Goal: Information Seeking & Learning: Check status

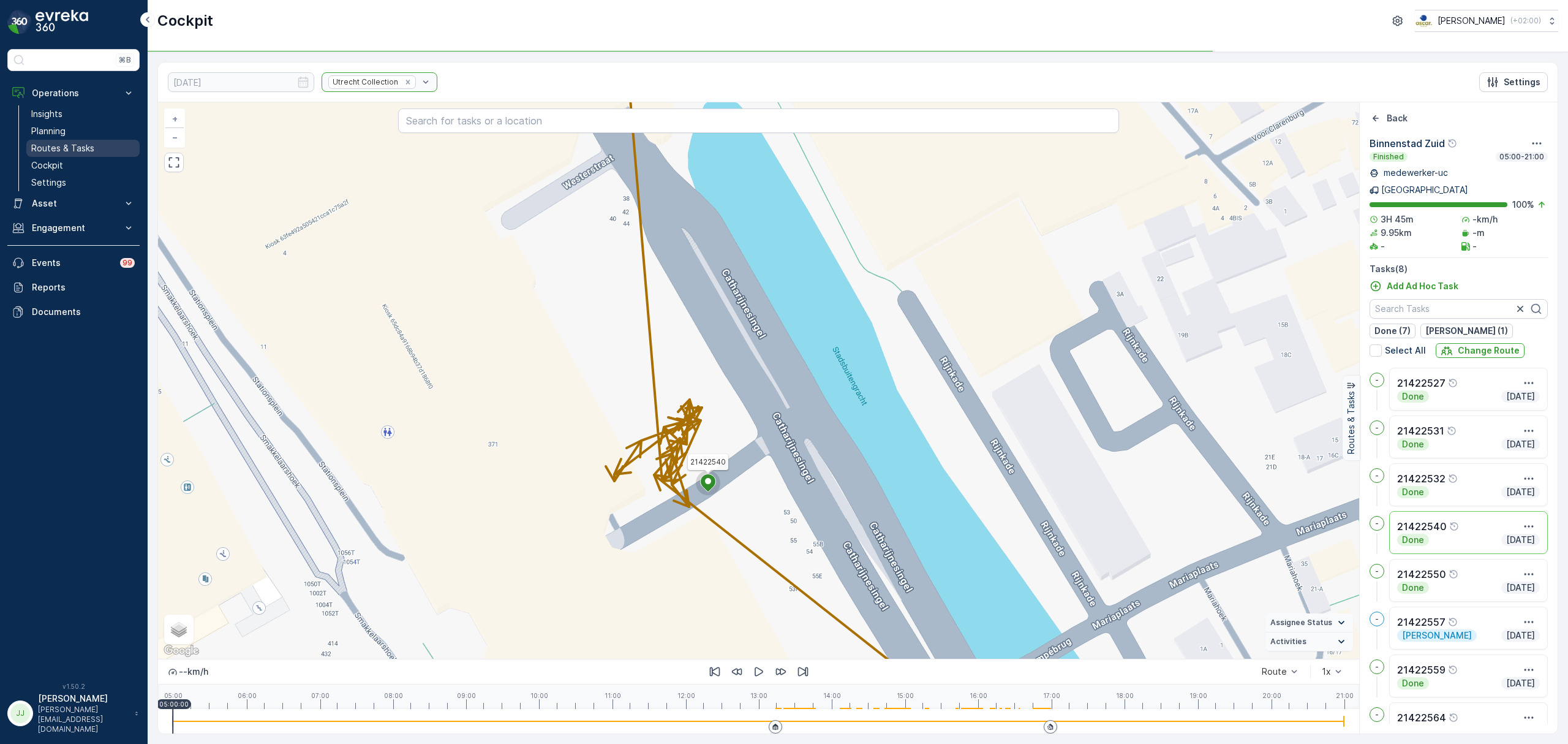
click at [81, 150] on p "Routes & Tasks" at bounding box center [63, 148] width 63 height 12
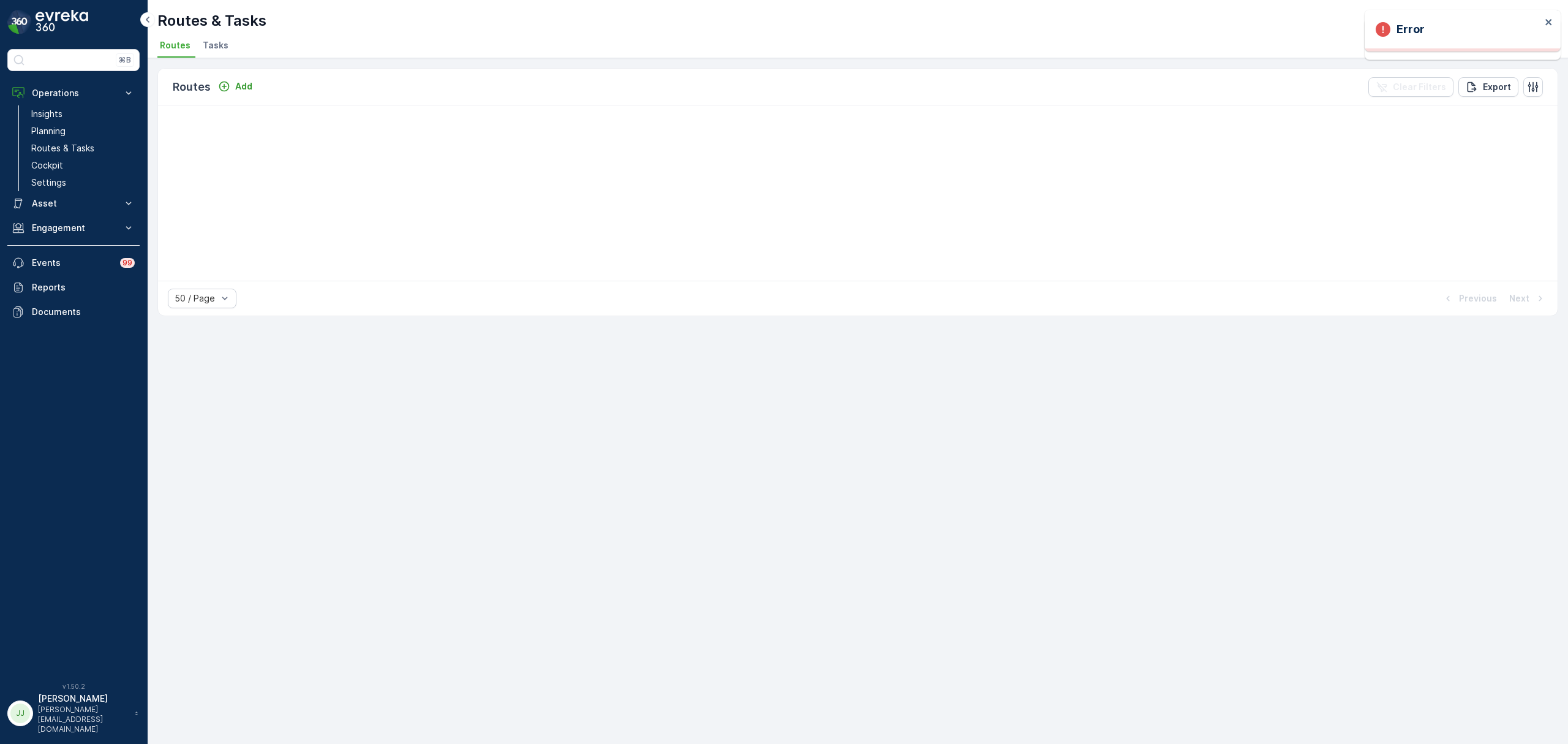
click at [221, 38] on li "Tasks" at bounding box center [217, 47] width 33 height 21
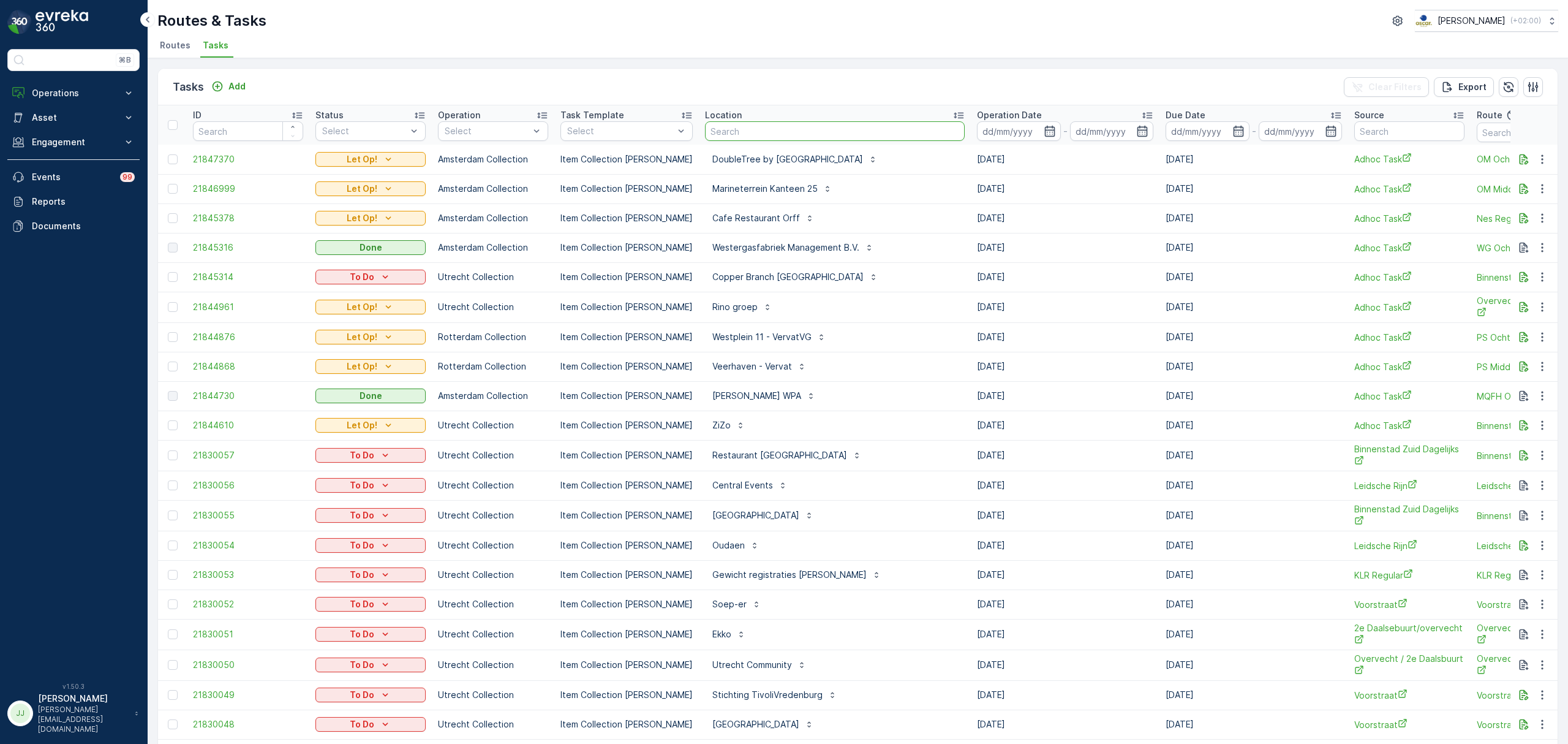
click at [797, 131] on input "text" at bounding box center [835, 131] width 260 height 19
click at [1522, 157] on icon "button" at bounding box center [1524, 159] width 9 height 10
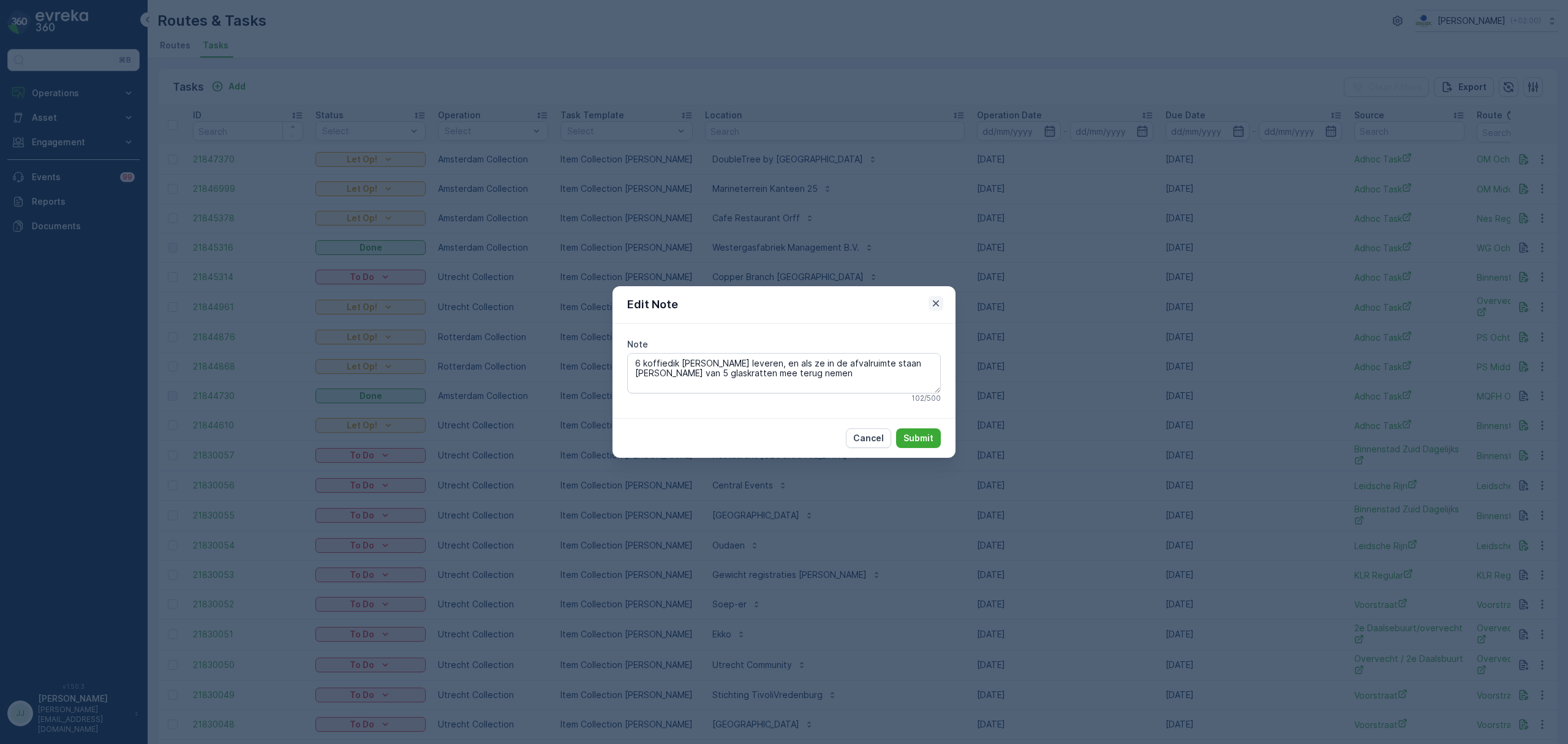
click at [939, 297] on icon "button" at bounding box center [936, 303] width 12 height 12
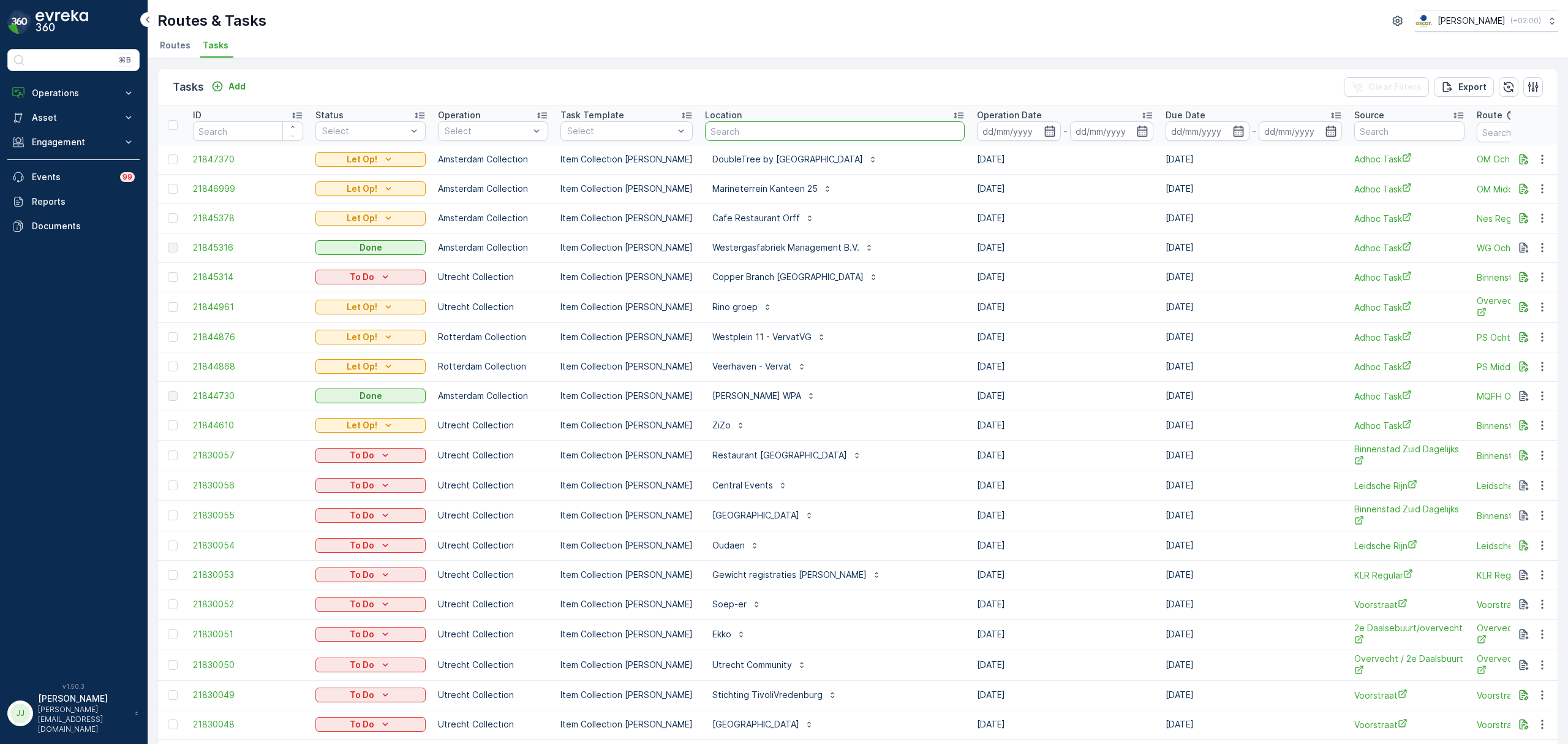
click at [811, 130] on input "text" at bounding box center [835, 131] width 260 height 19
type input "double tree"
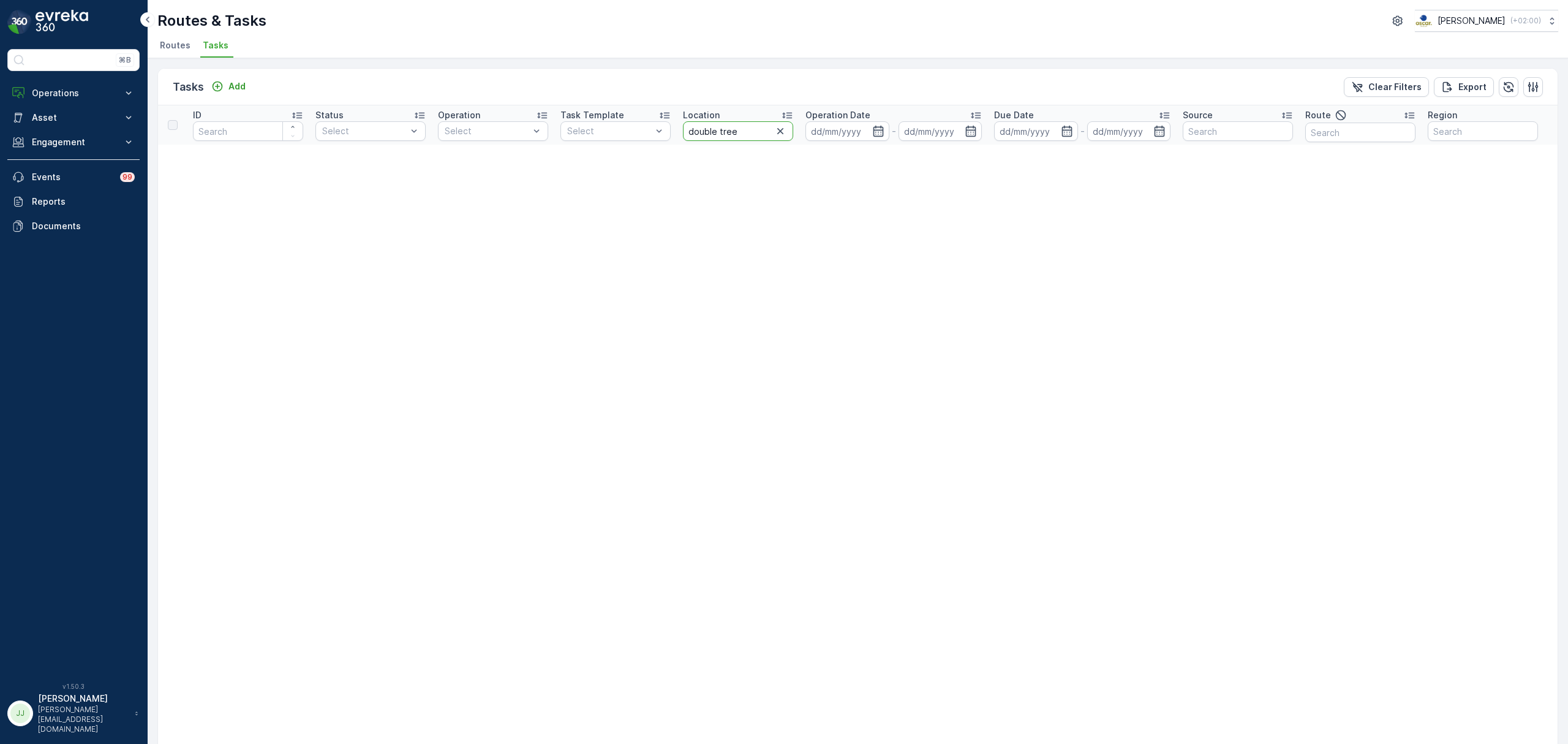
click at [742, 128] on input "double tree" at bounding box center [738, 131] width 110 height 19
type input "double"
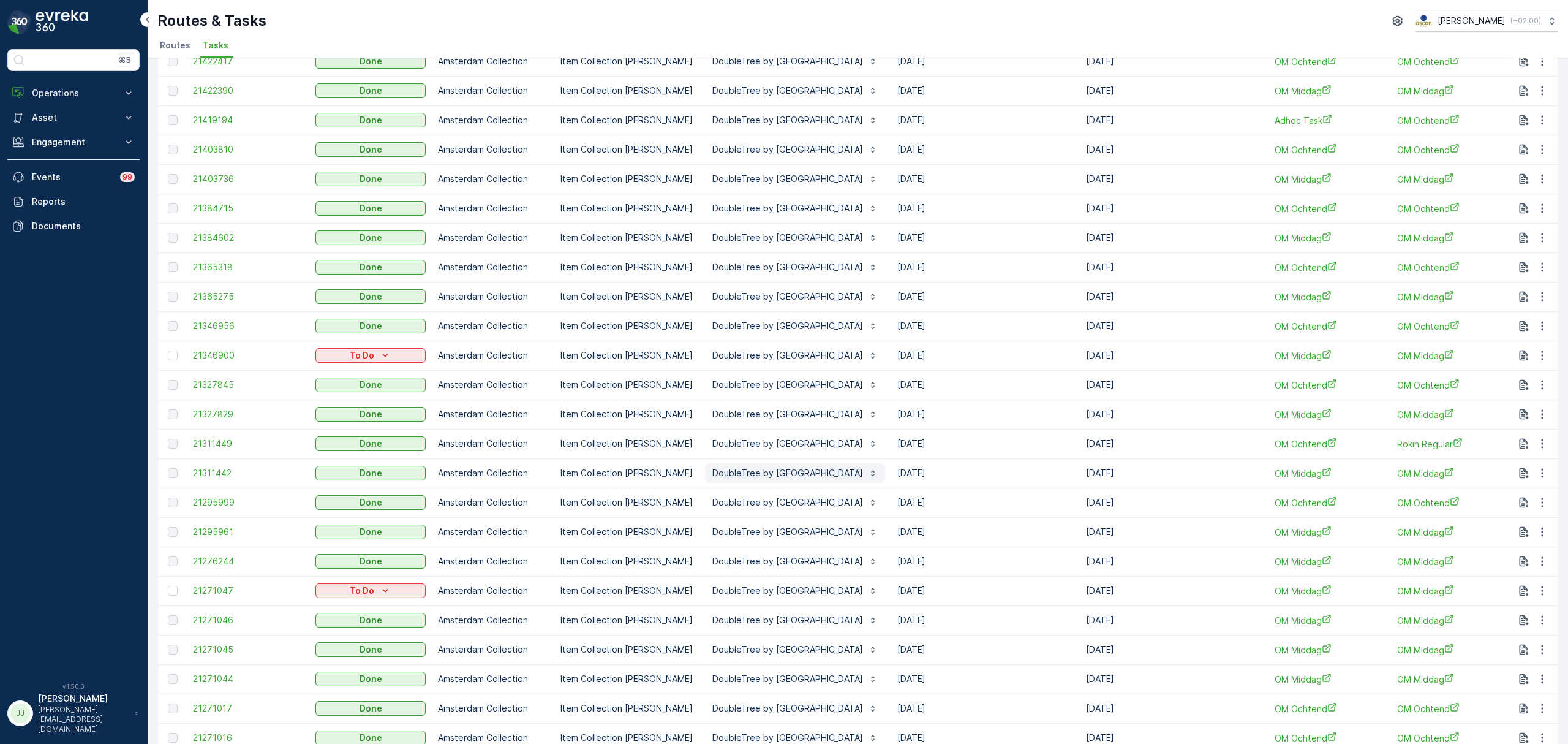
scroll to position [923, 0]
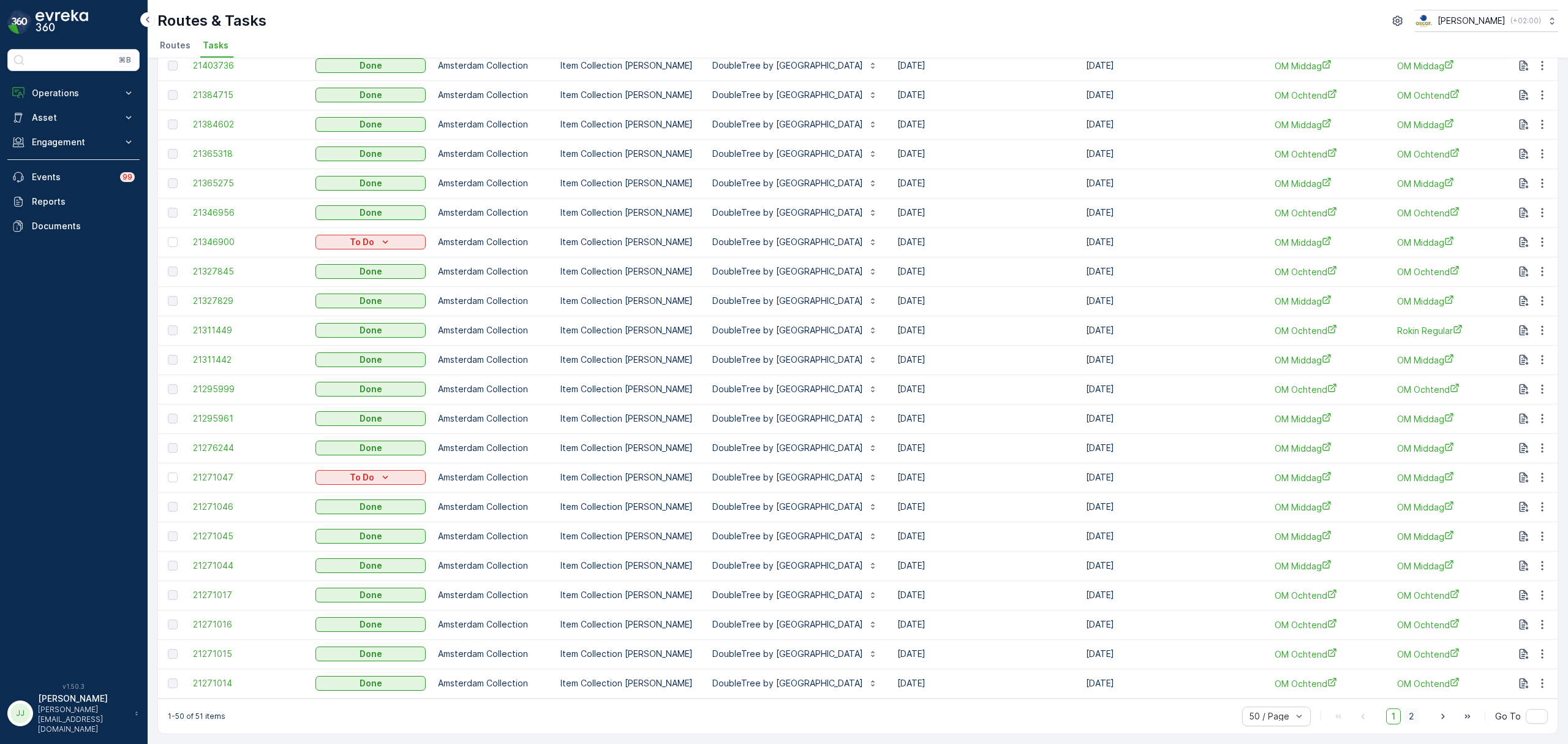
click at [1405, 712] on span "2" at bounding box center [1412, 716] width 17 height 16
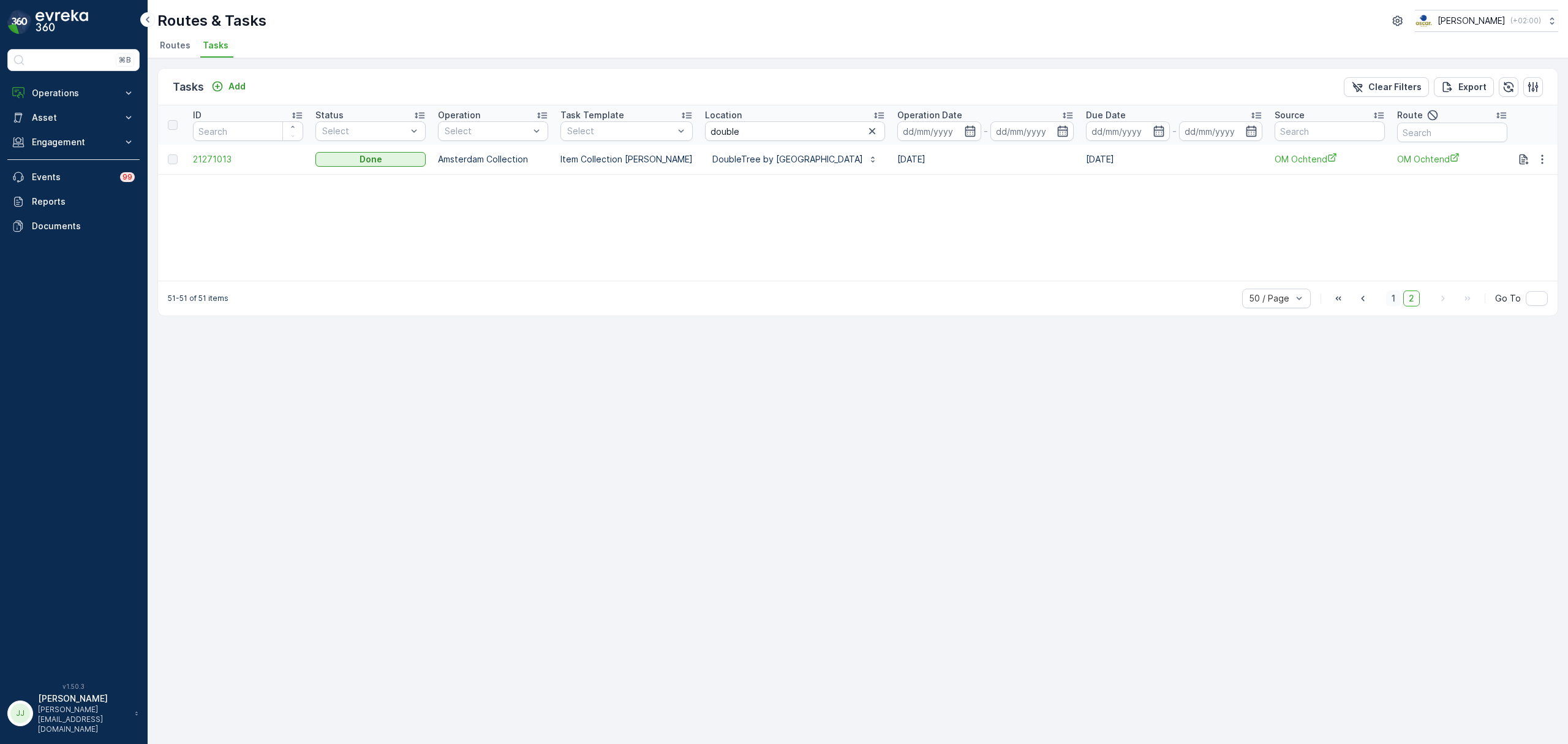
click at [1397, 299] on span "1" at bounding box center [1393, 298] width 15 height 16
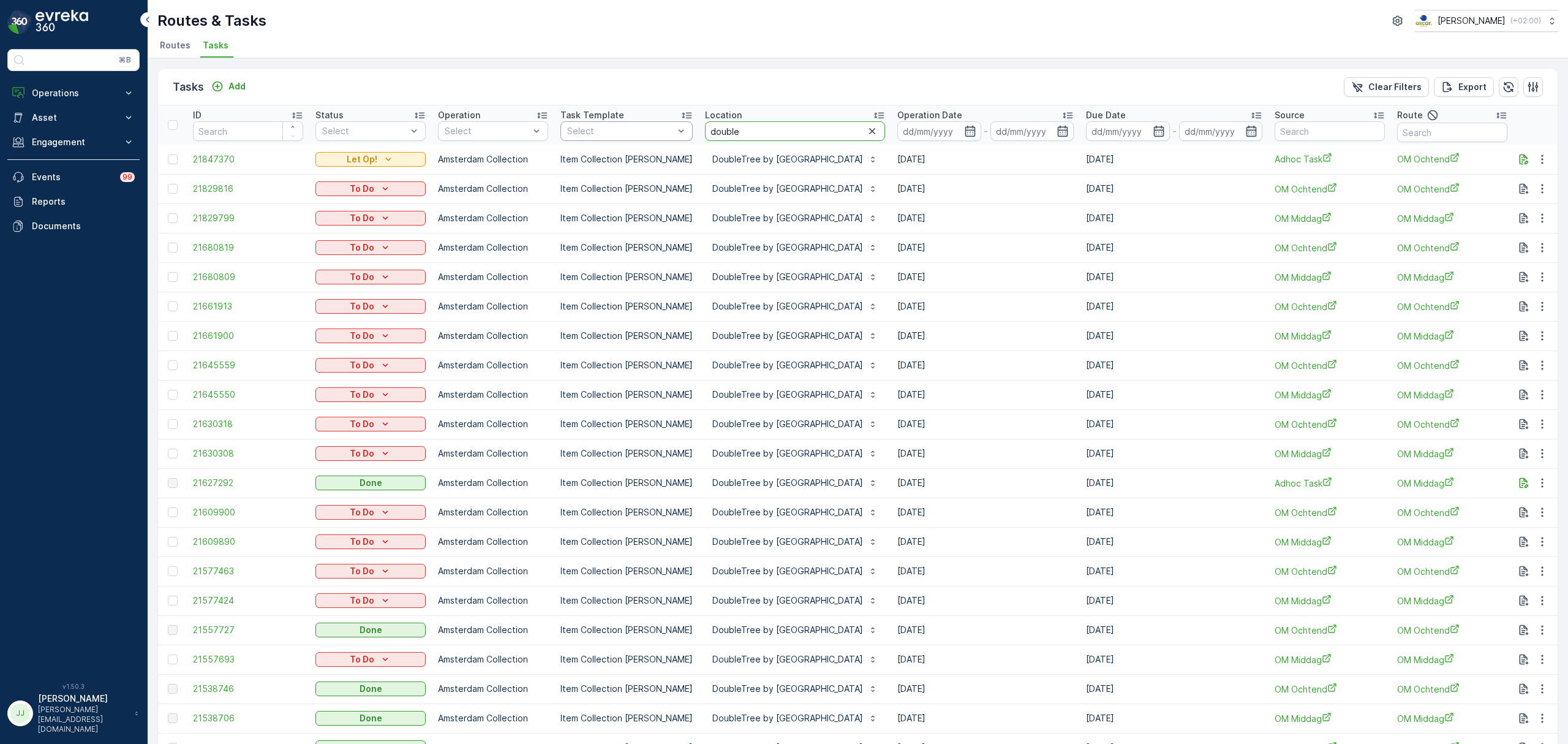
drag, startPoint x: 741, startPoint y: 132, endPoint x: 600, endPoint y: 140, distance: 141.2
click at [600, 140] on tr "ID Status Select Operation Select Task Template Select Location double Operatio…" at bounding box center [1138, 125] width 1960 height 39
type input "marine"
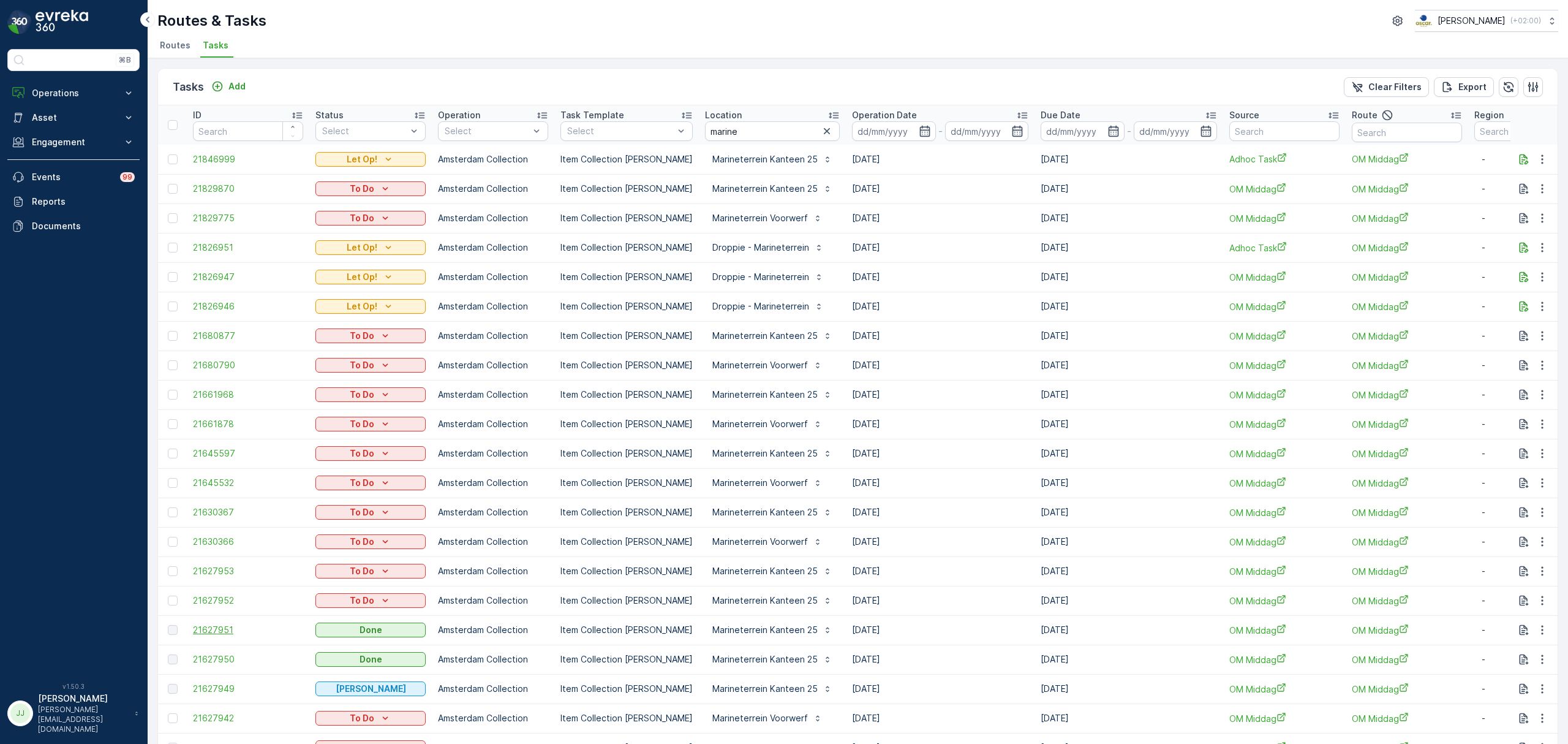
click at [231, 630] on span "21627951" at bounding box center [248, 630] width 110 height 12
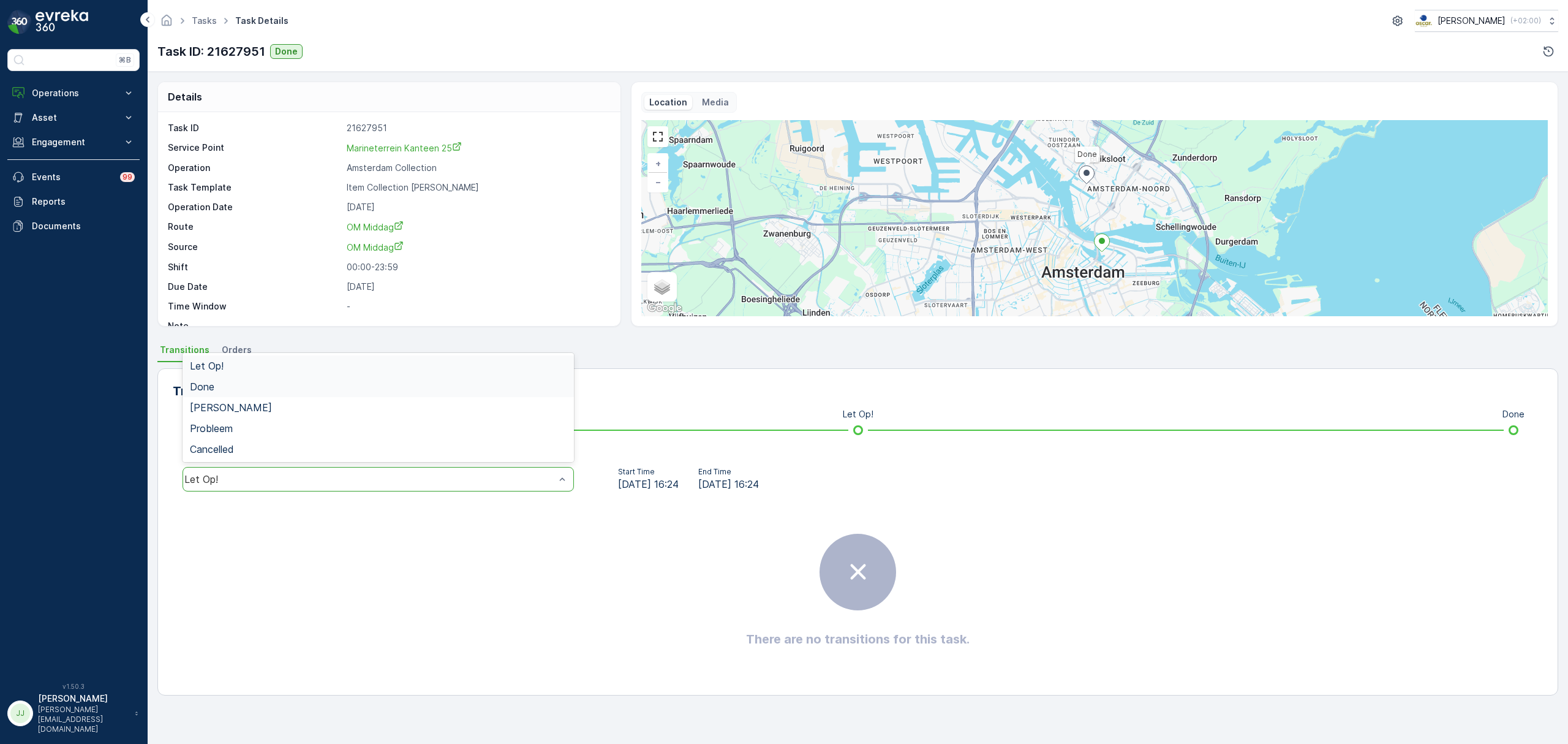
click at [246, 385] on div "Done" at bounding box center [378, 387] width 377 height 11
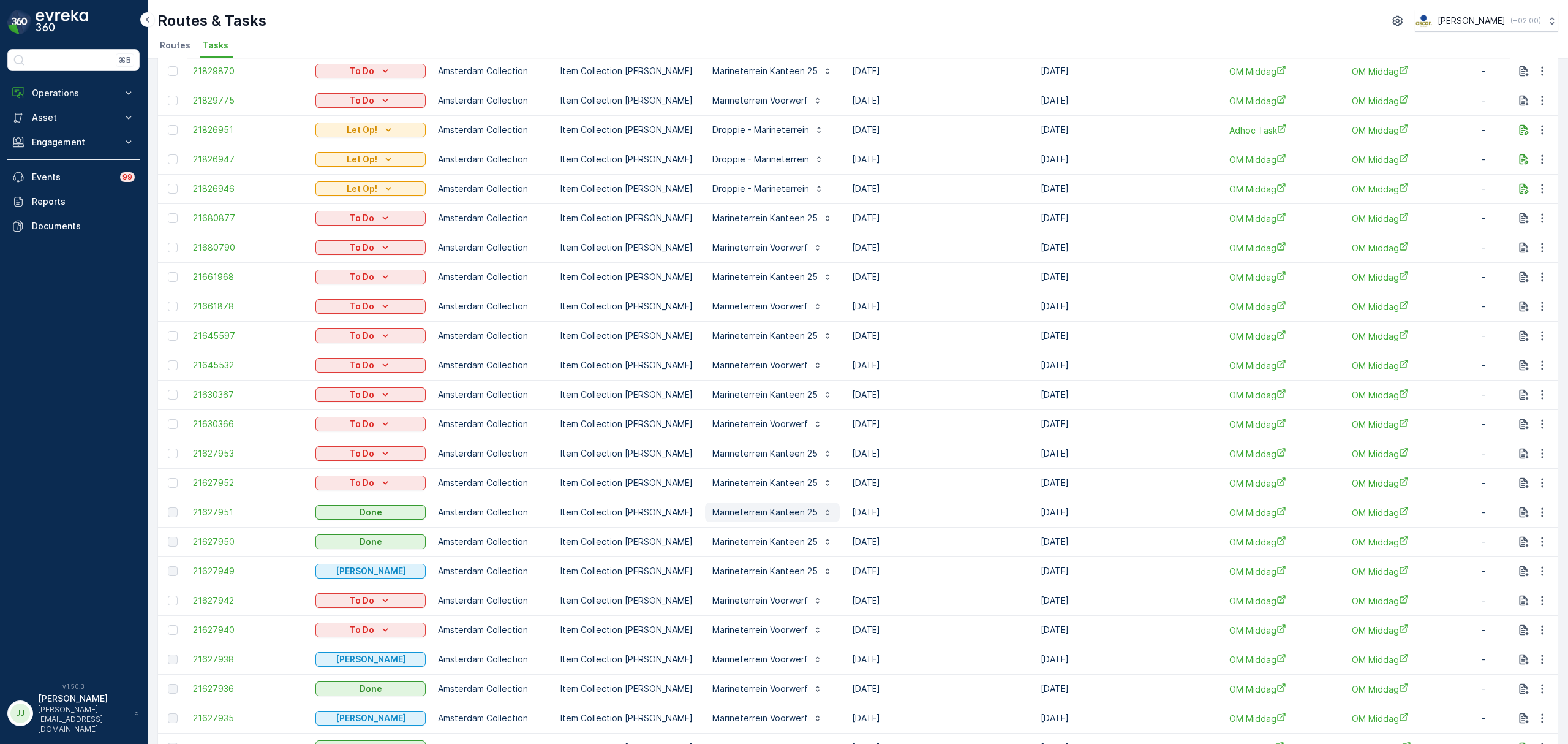
scroll to position [118, 0]
click at [232, 661] on span "21627938" at bounding box center [248, 658] width 110 height 12
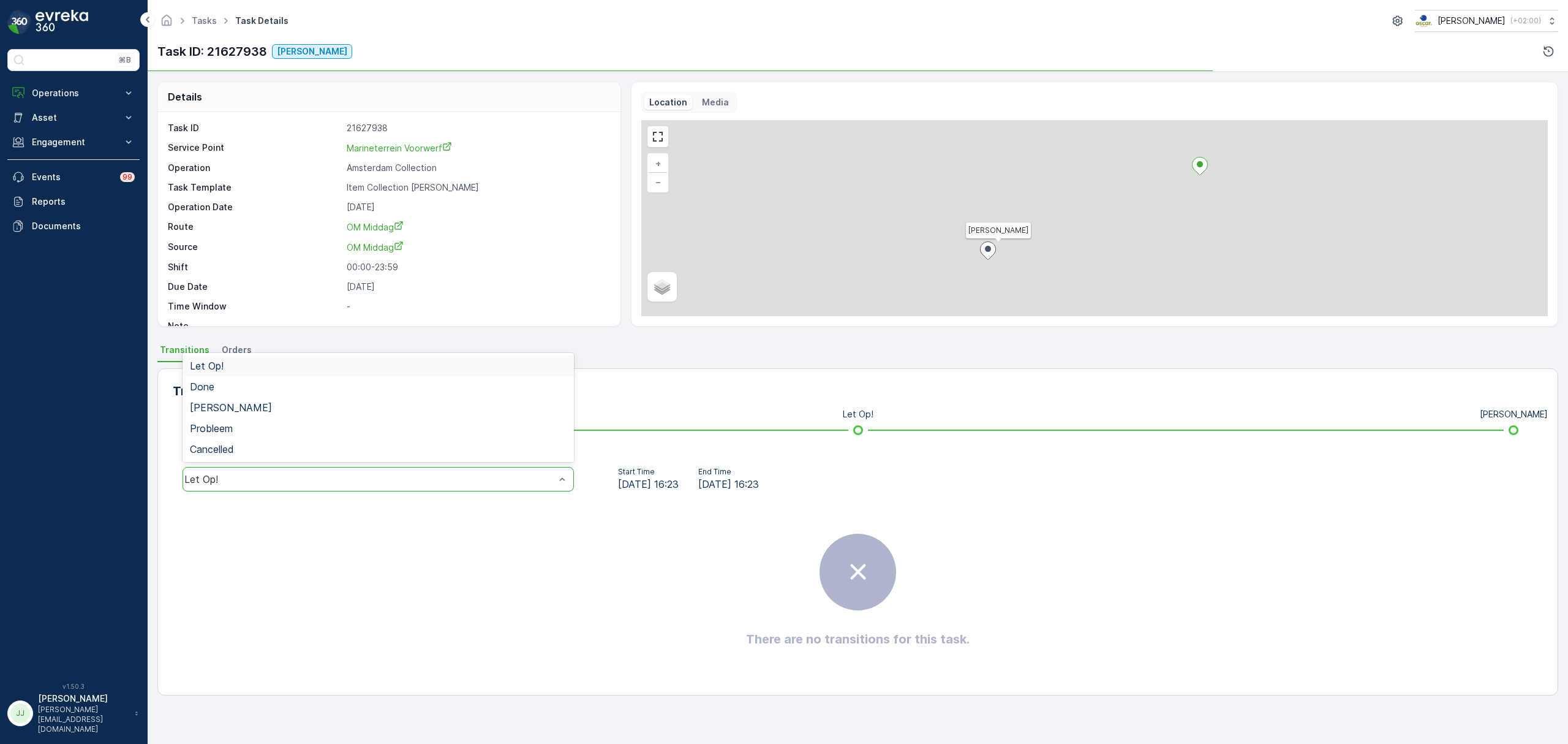
click at [354, 488] on div "Let Op!" at bounding box center [378, 479] width 392 height 25
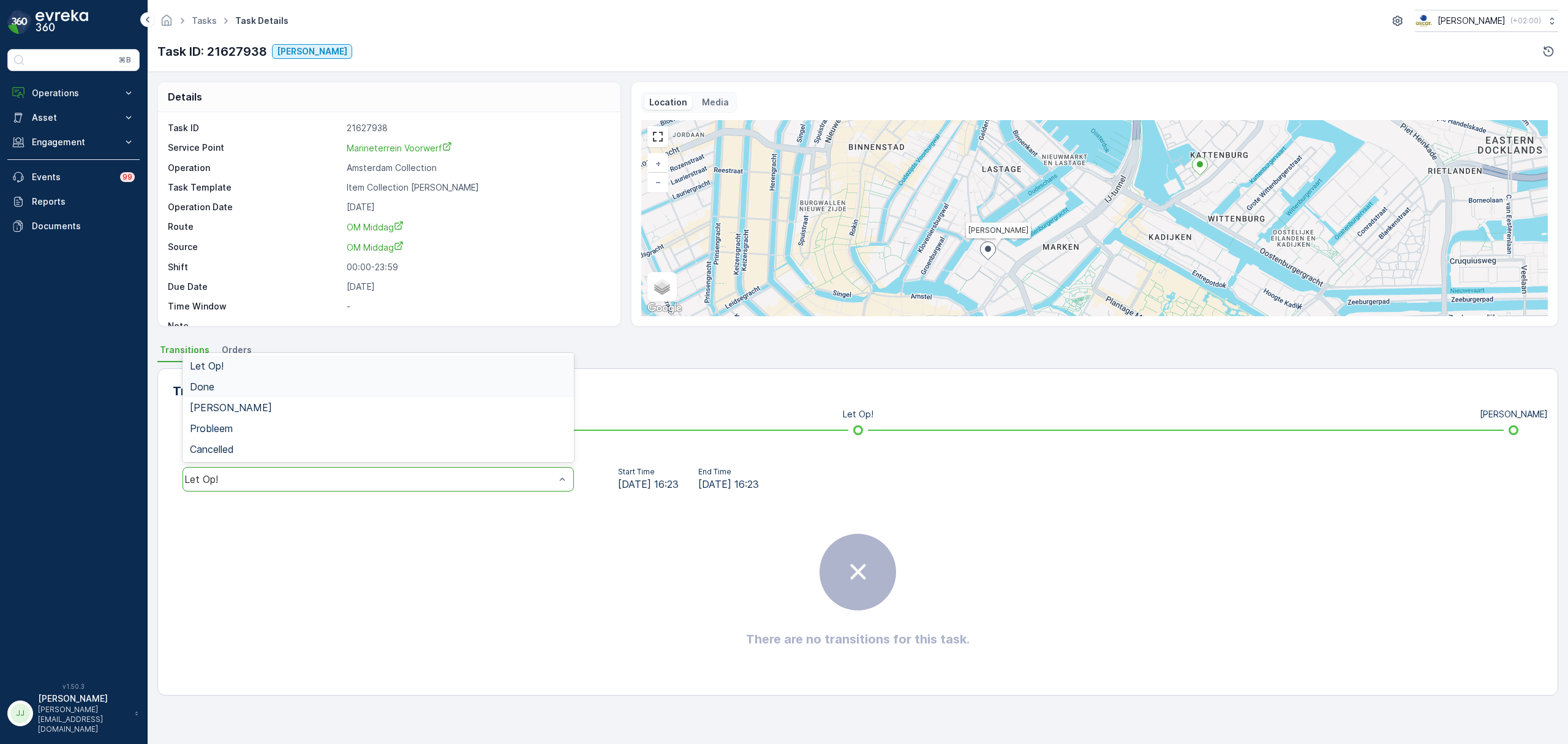
click at [264, 390] on div "Done" at bounding box center [378, 387] width 377 height 11
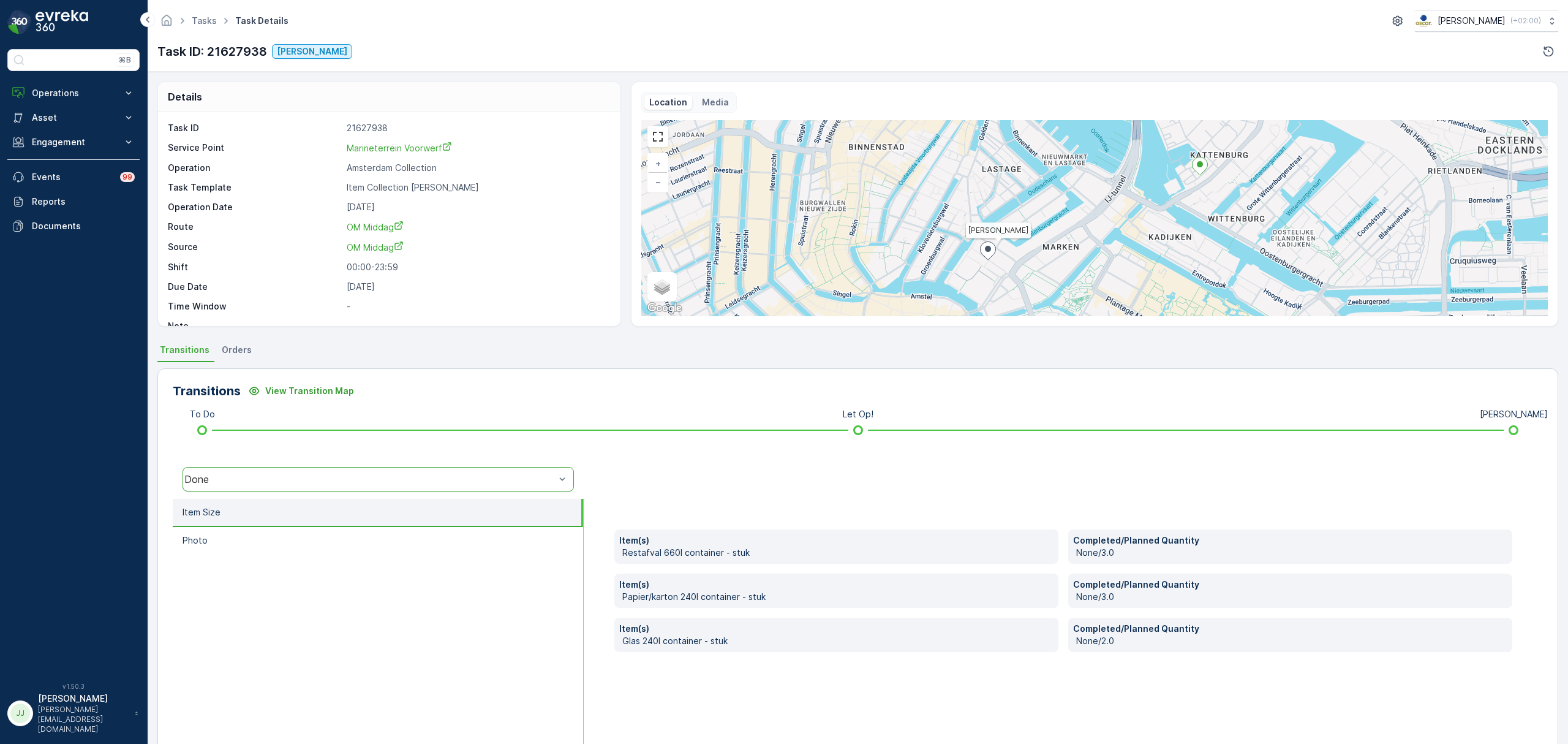
click at [314, 490] on div "Done" at bounding box center [378, 479] width 392 height 25
click at [243, 413] on div "[PERSON_NAME]" at bounding box center [378, 407] width 392 height 21
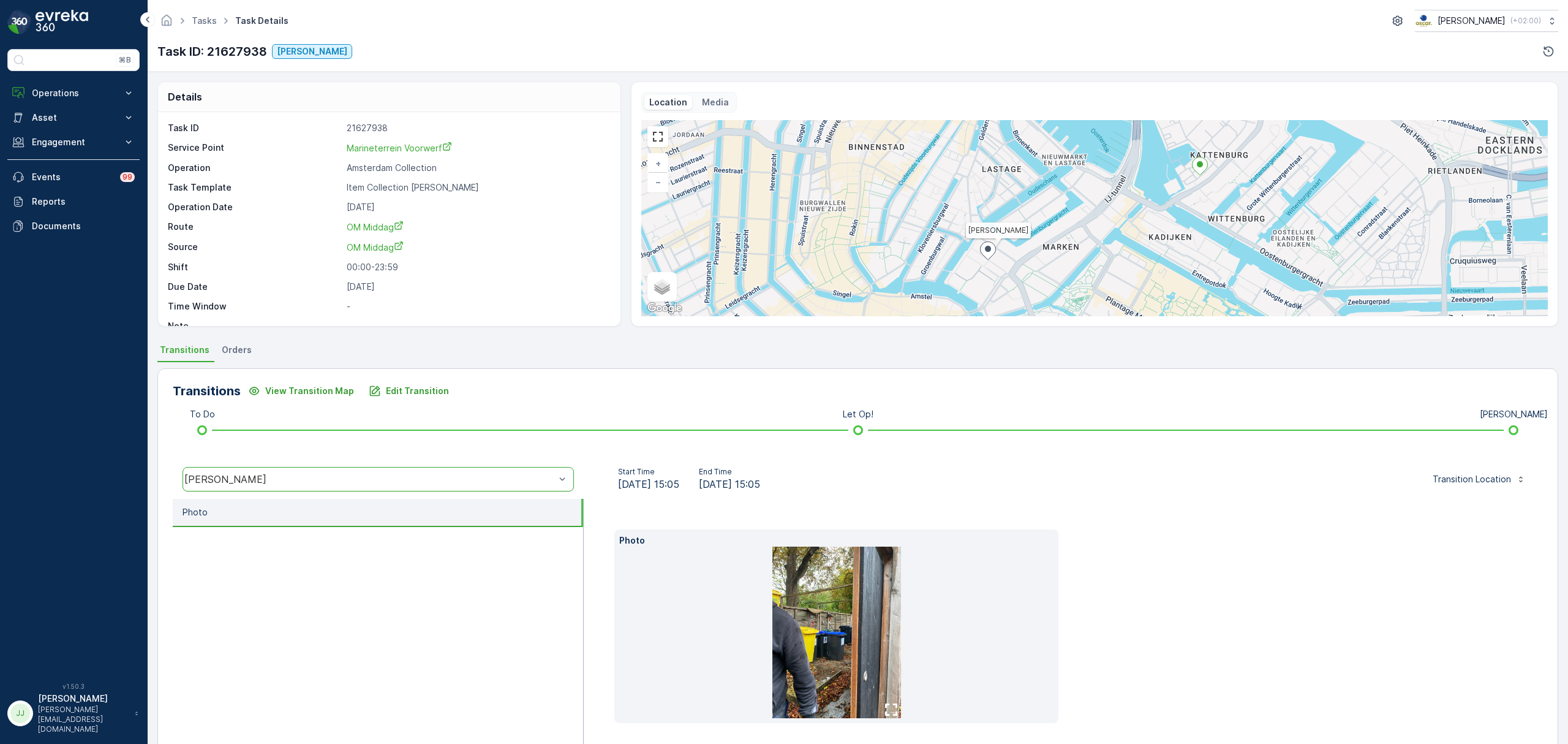
click at [864, 603] on img at bounding box center [837, 632] width 128 height 172
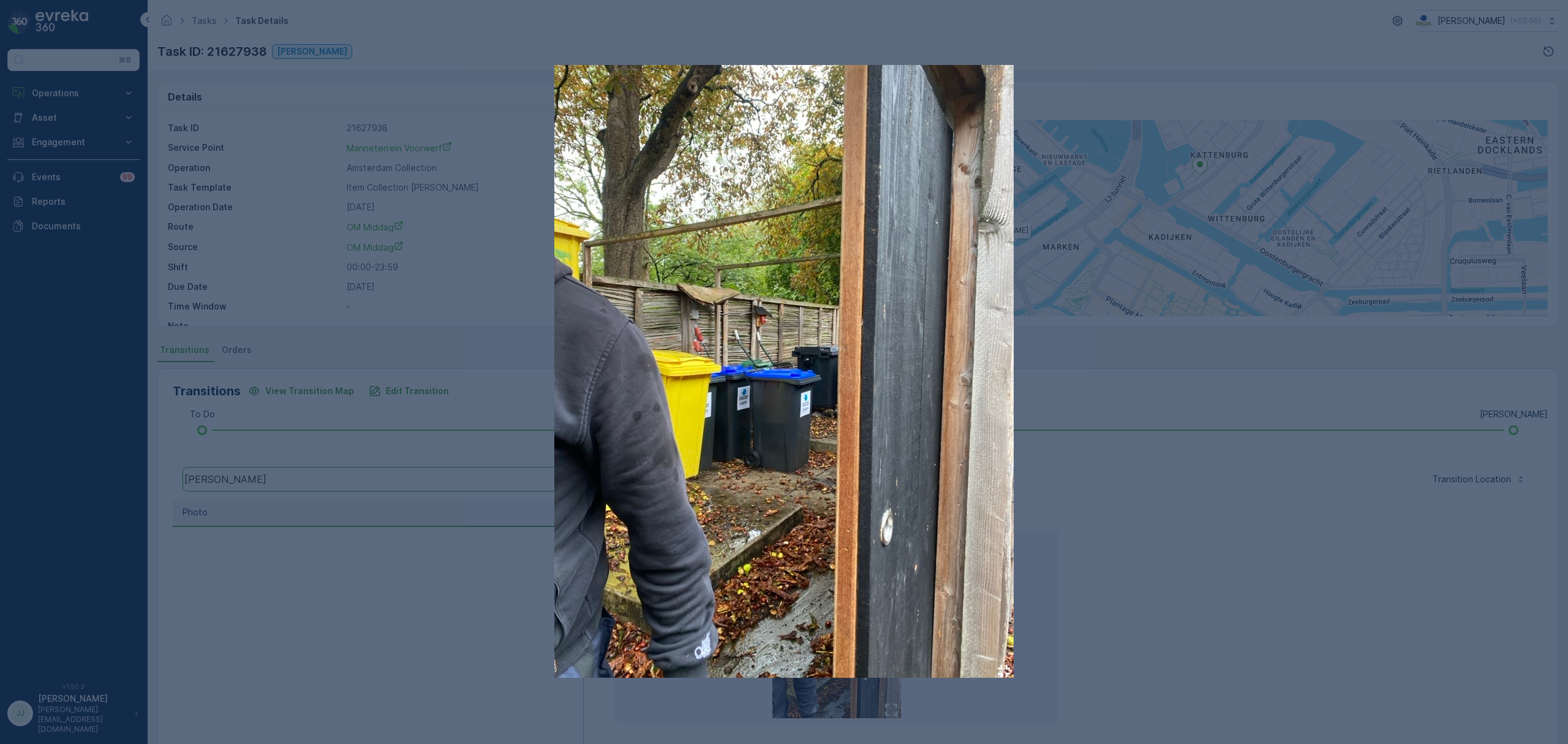
click at [414, 589] on div at bounding box center [784, 372] width 1568 height 744
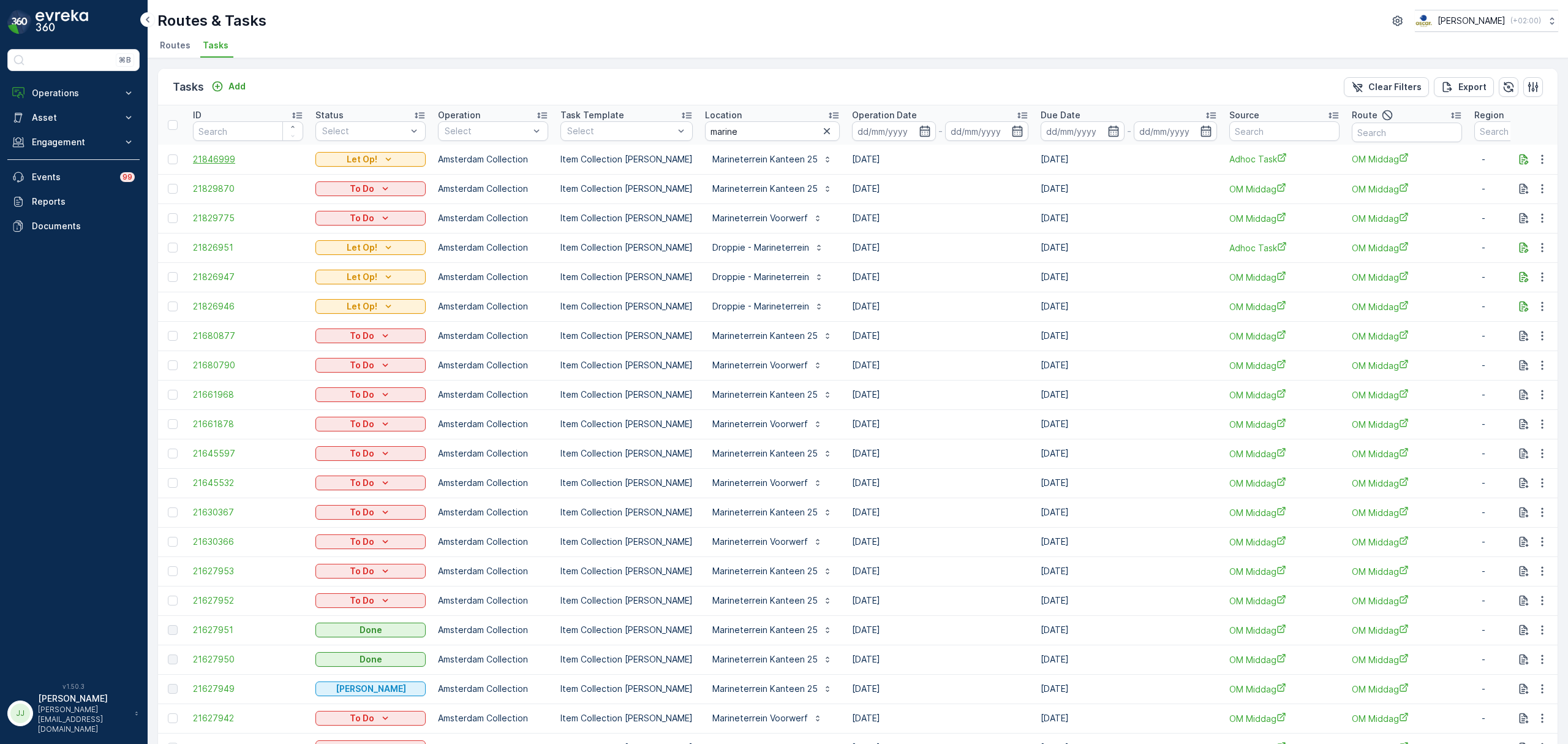
click at [221, 154] on span "21846999" at bounding box center [248, 159] width 110 height 12
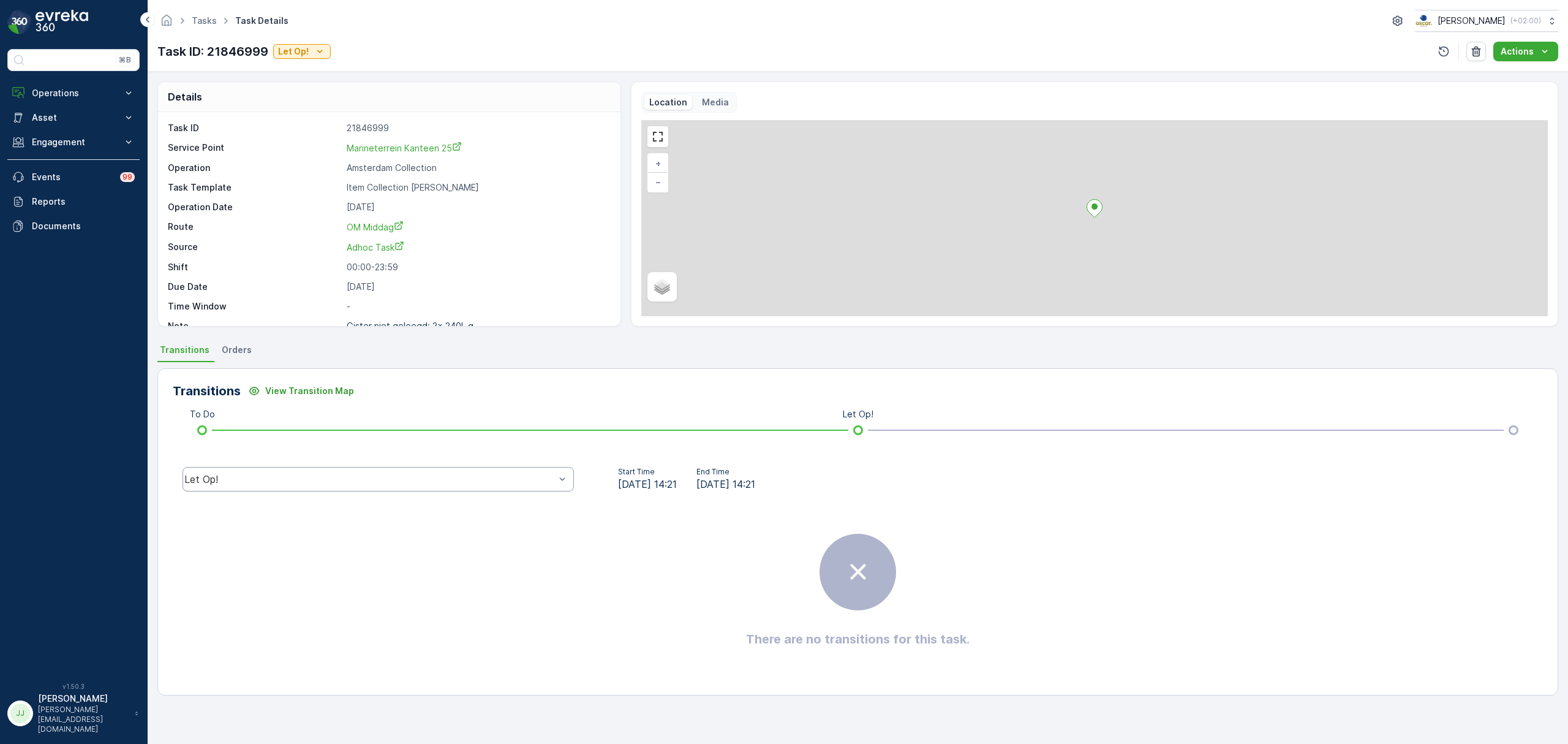
click at [380, 468] on div "Let Op!" at bounding box center [378, 479] width 392 height 25
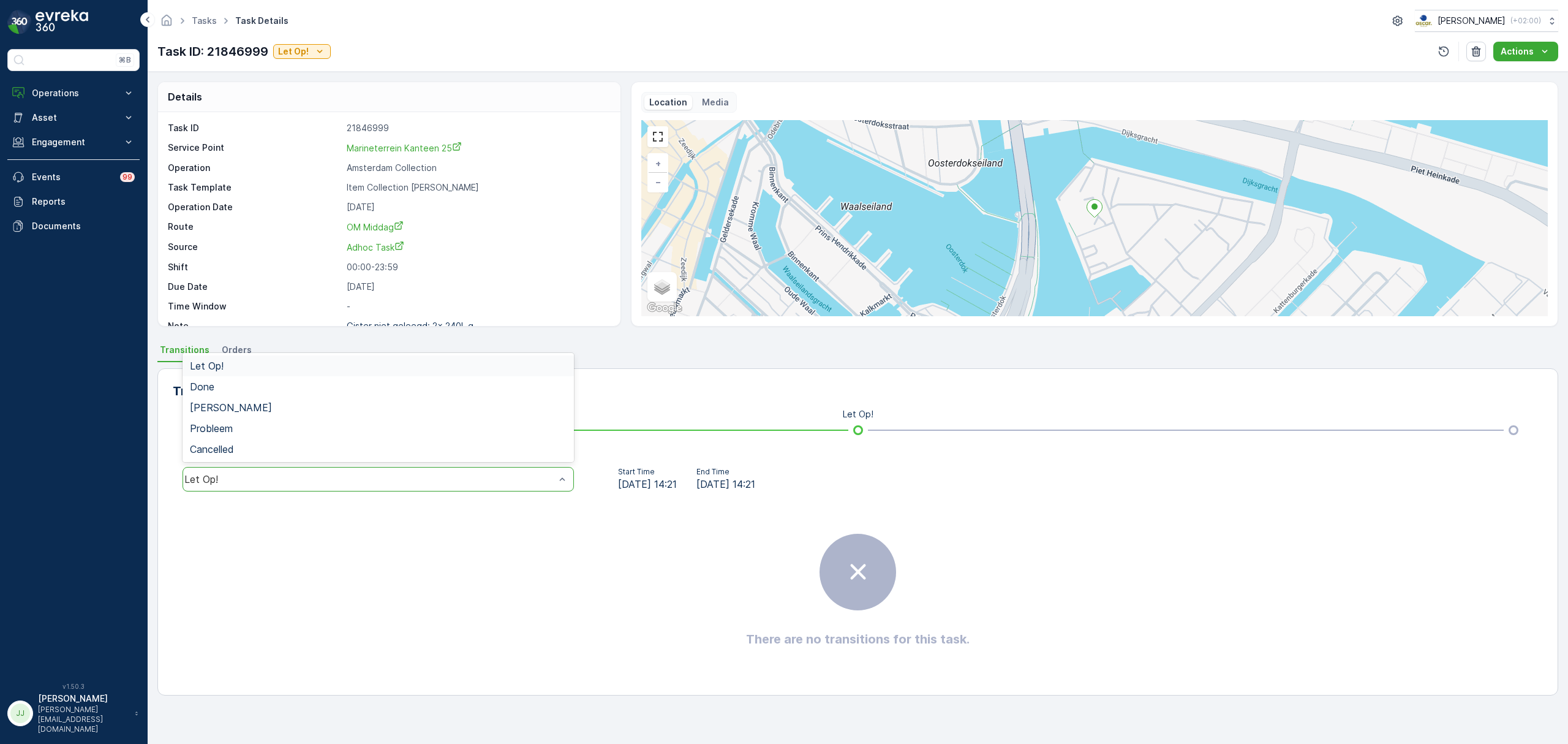
scroll to position [17, 0]
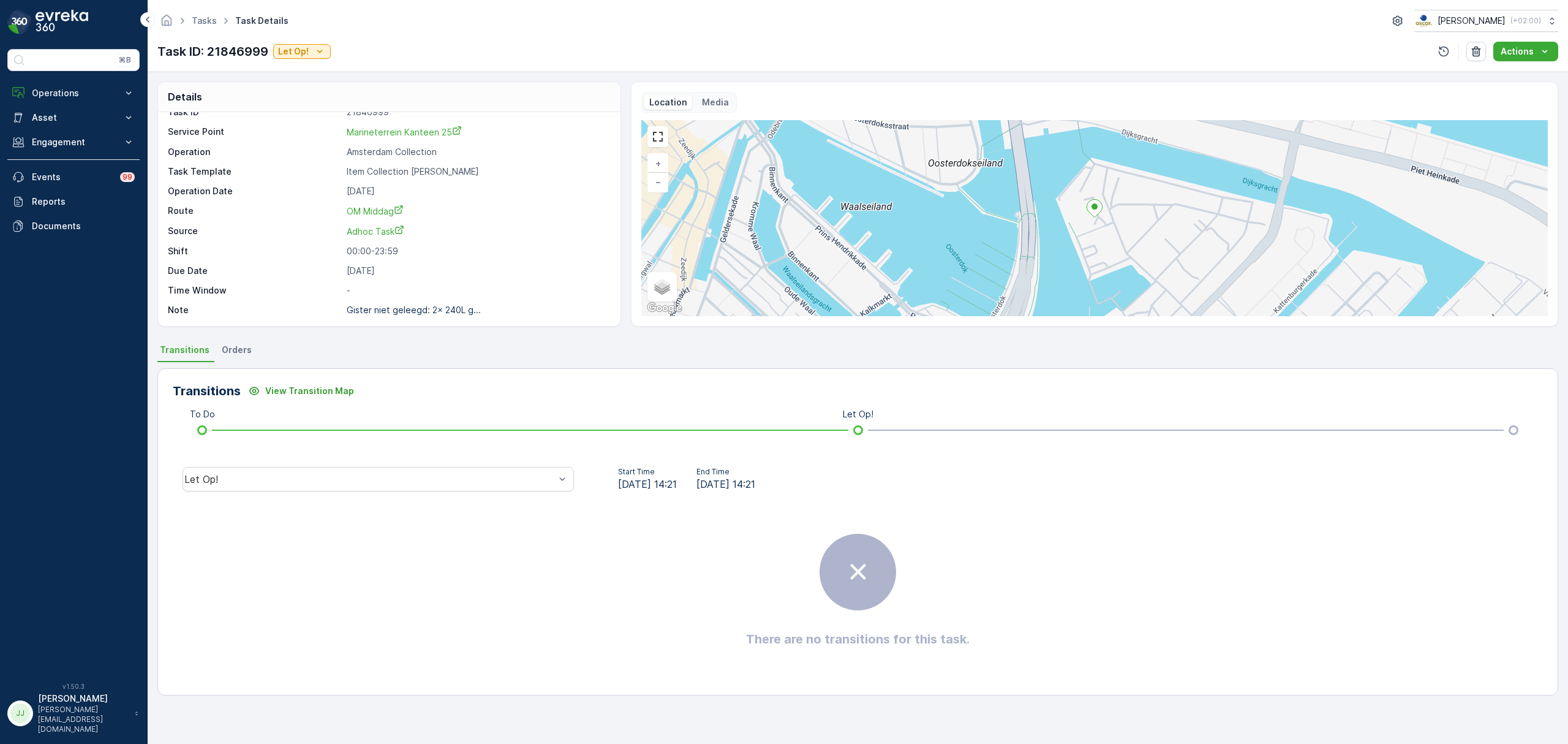
click at [408, 55] on div "Task ID: 21846999 Let Op! Actions" at bounding box center [858, 52] width 1401 height 19
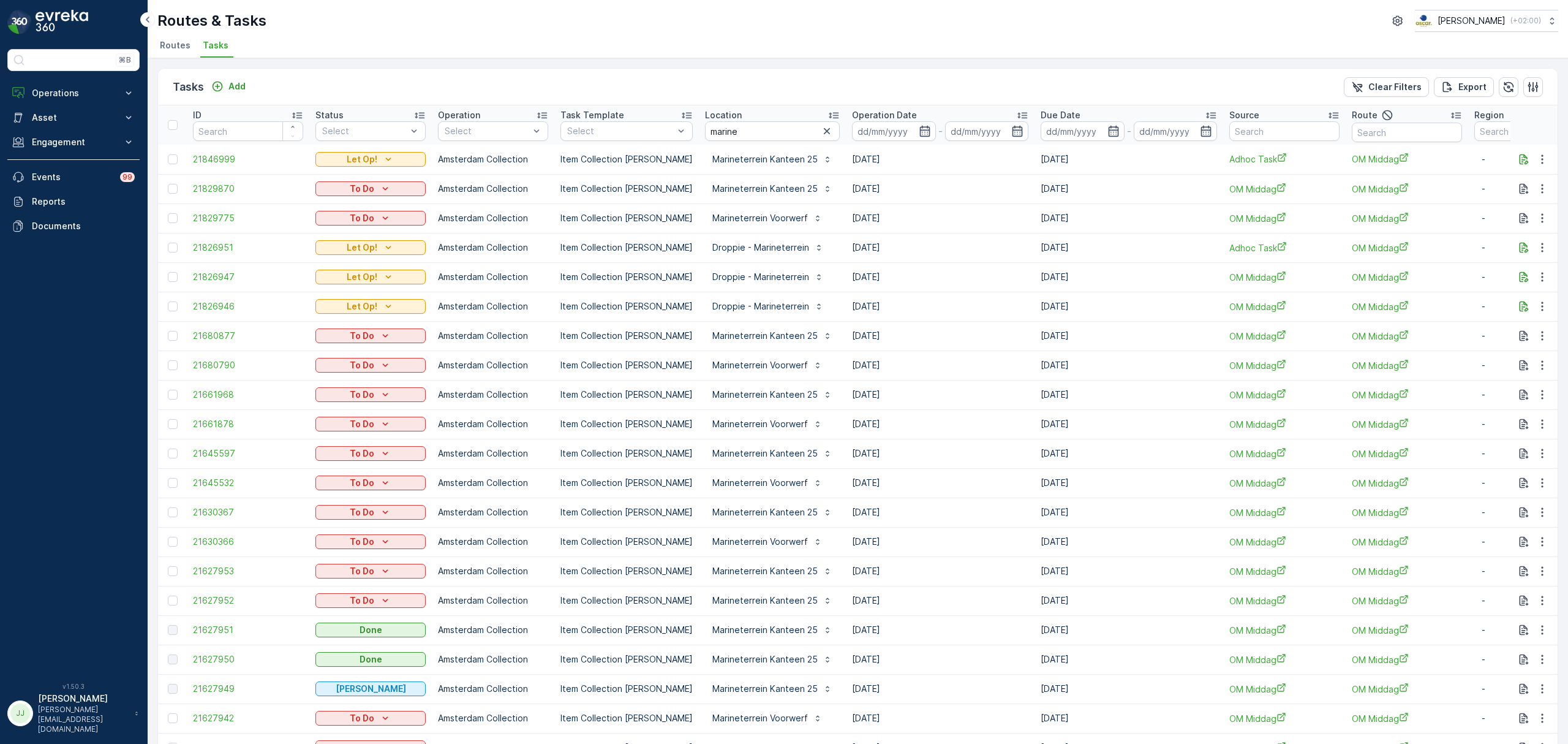
click at [246, 255] on td "21826951" at bounding box center [248, 248] width 123 height 30
click at [230, 251] on span "21826951" at bounding box center [248, 247] width 110 height 12
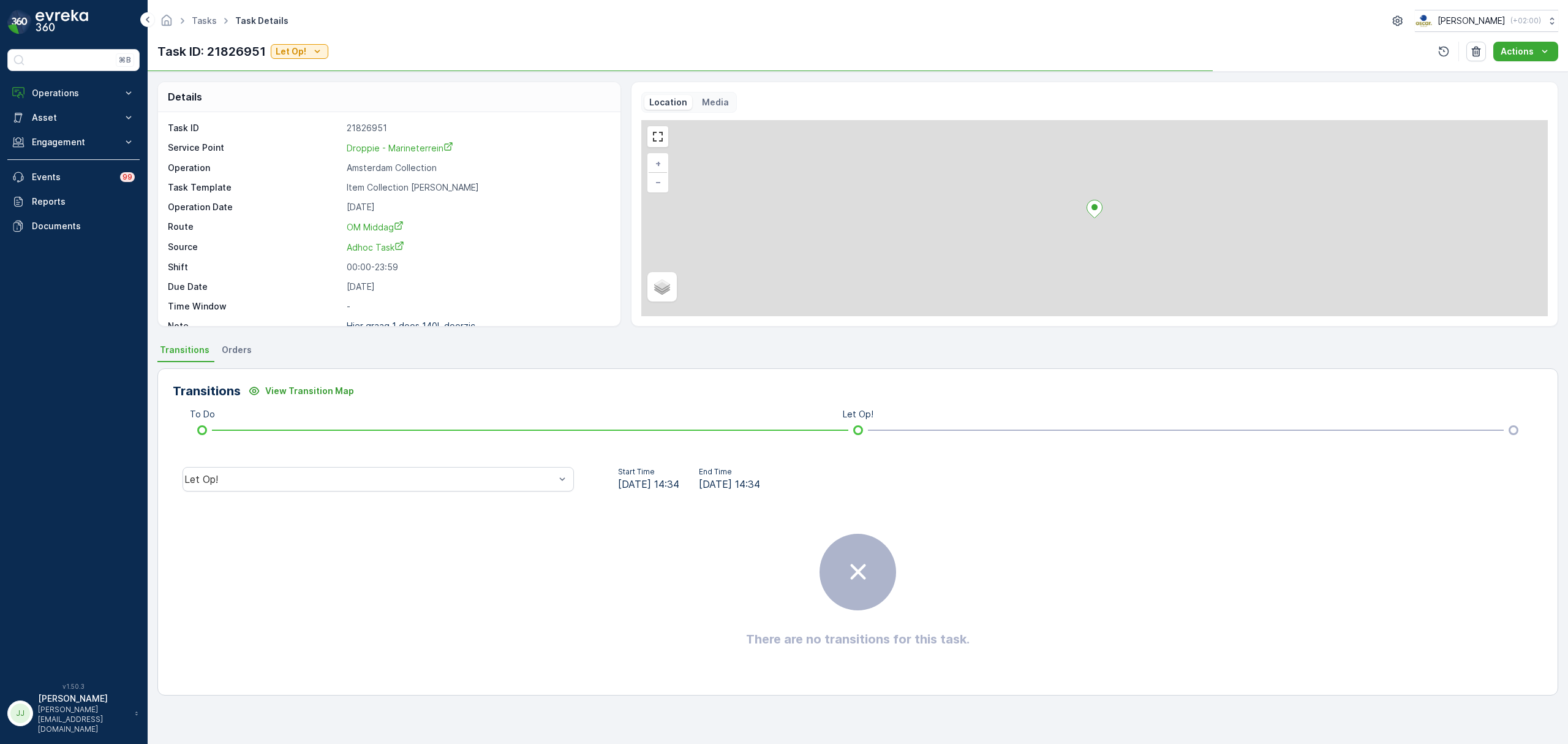
scroll to position [17, 0]
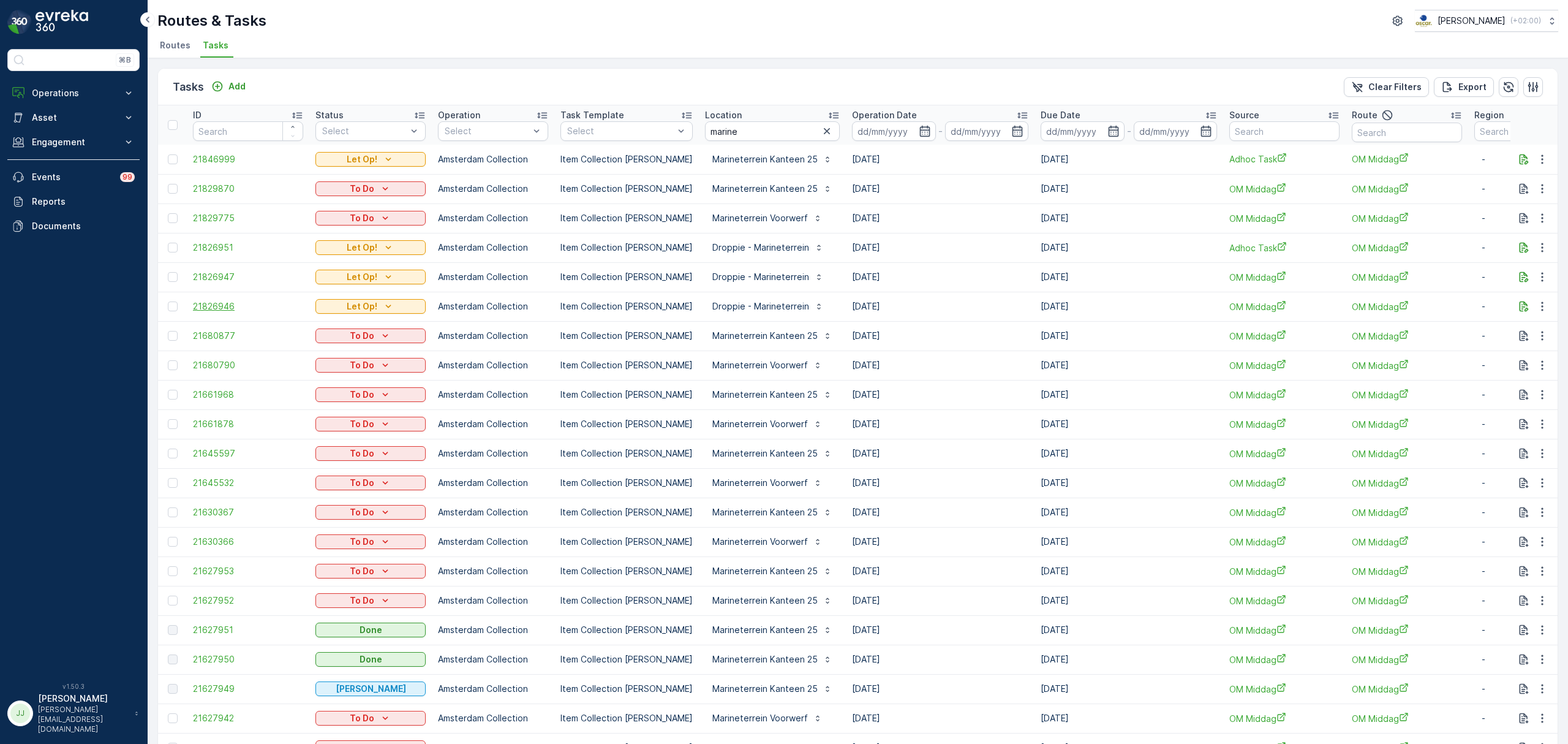
click at [226, 307] on span "21826946" at bounding box center [248, 306] width 110 height 12
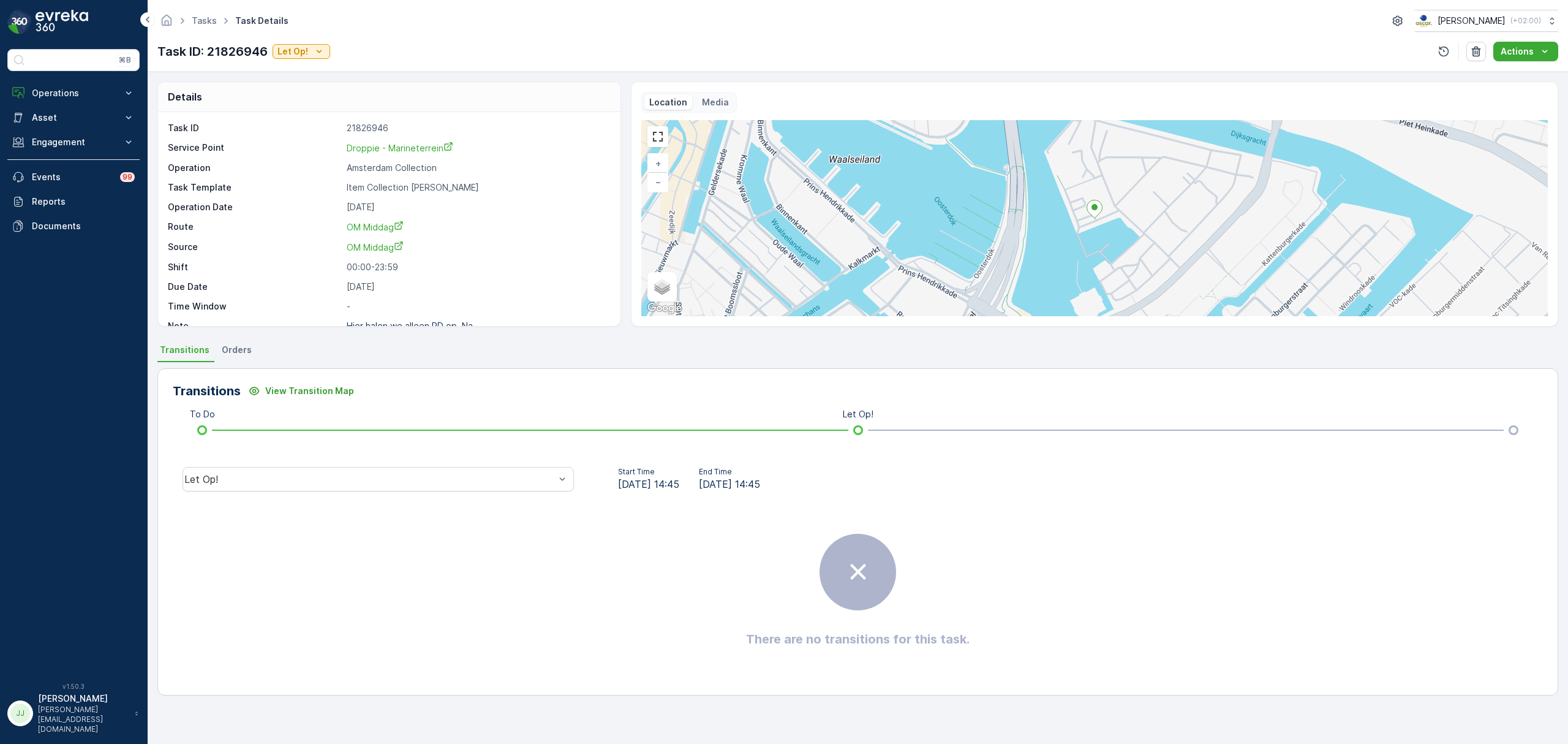
scroll to position [17, 0]
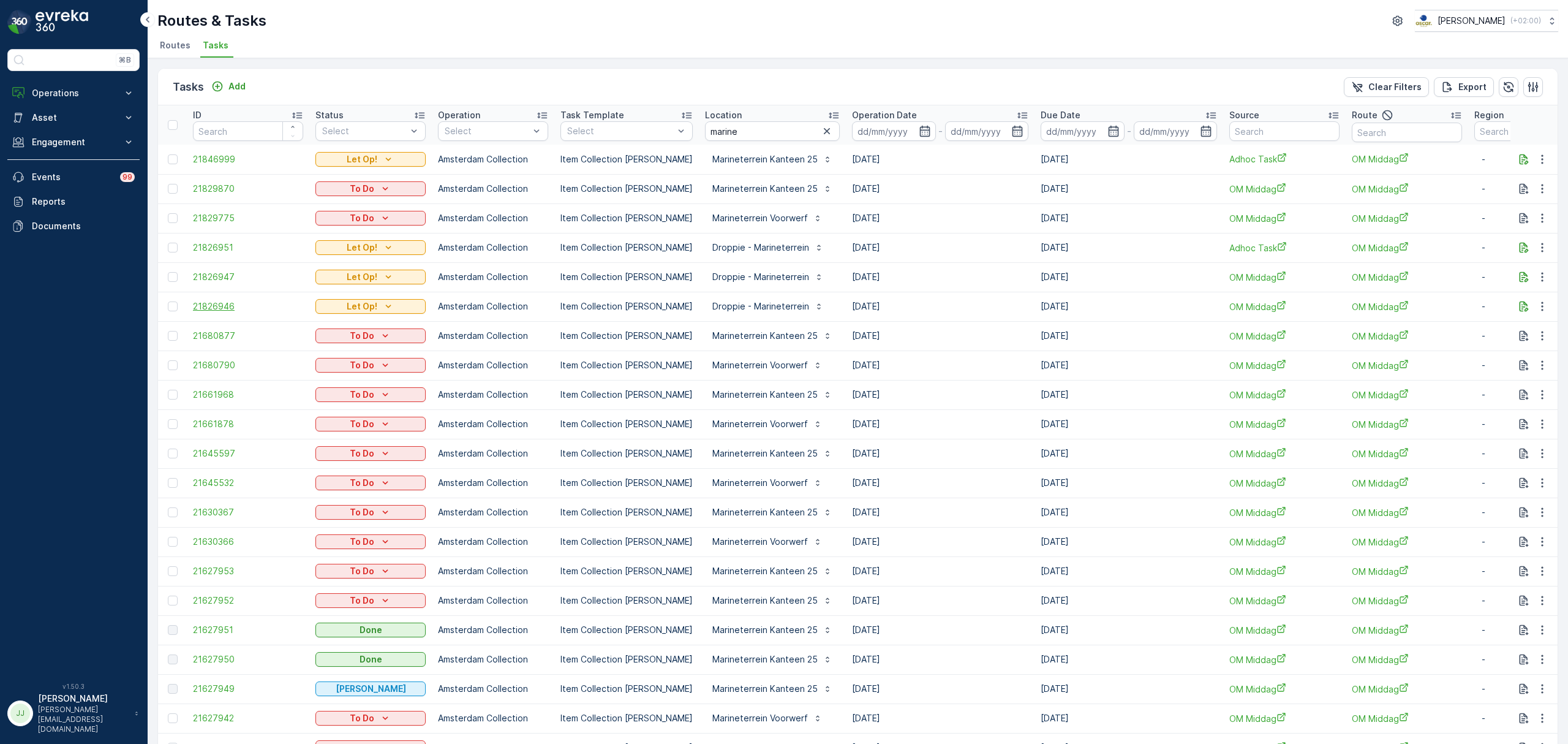
click at [216, 309] on span "21826946" at bounding box center [248, 306] width 110 height 12
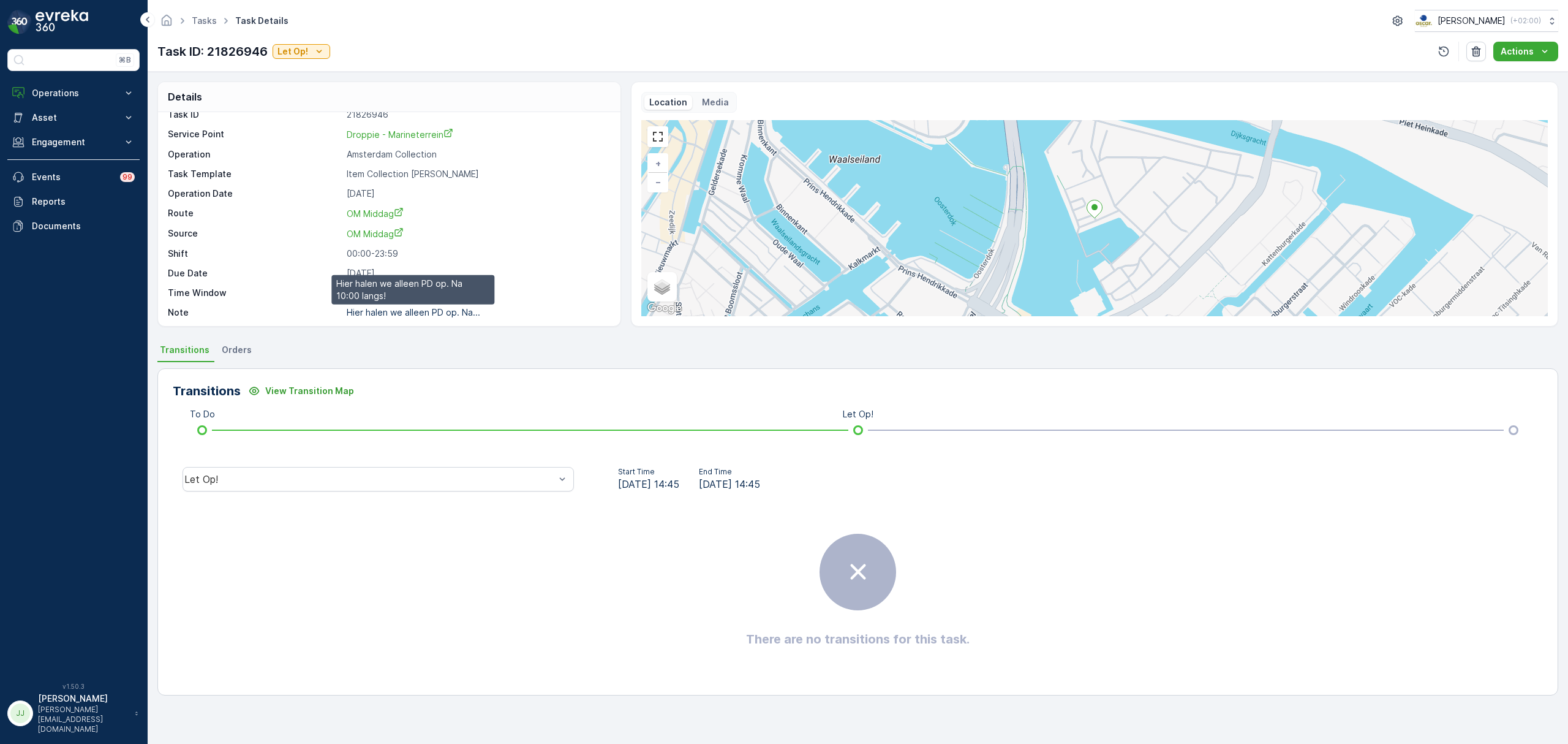
scroll to position [17, 0]
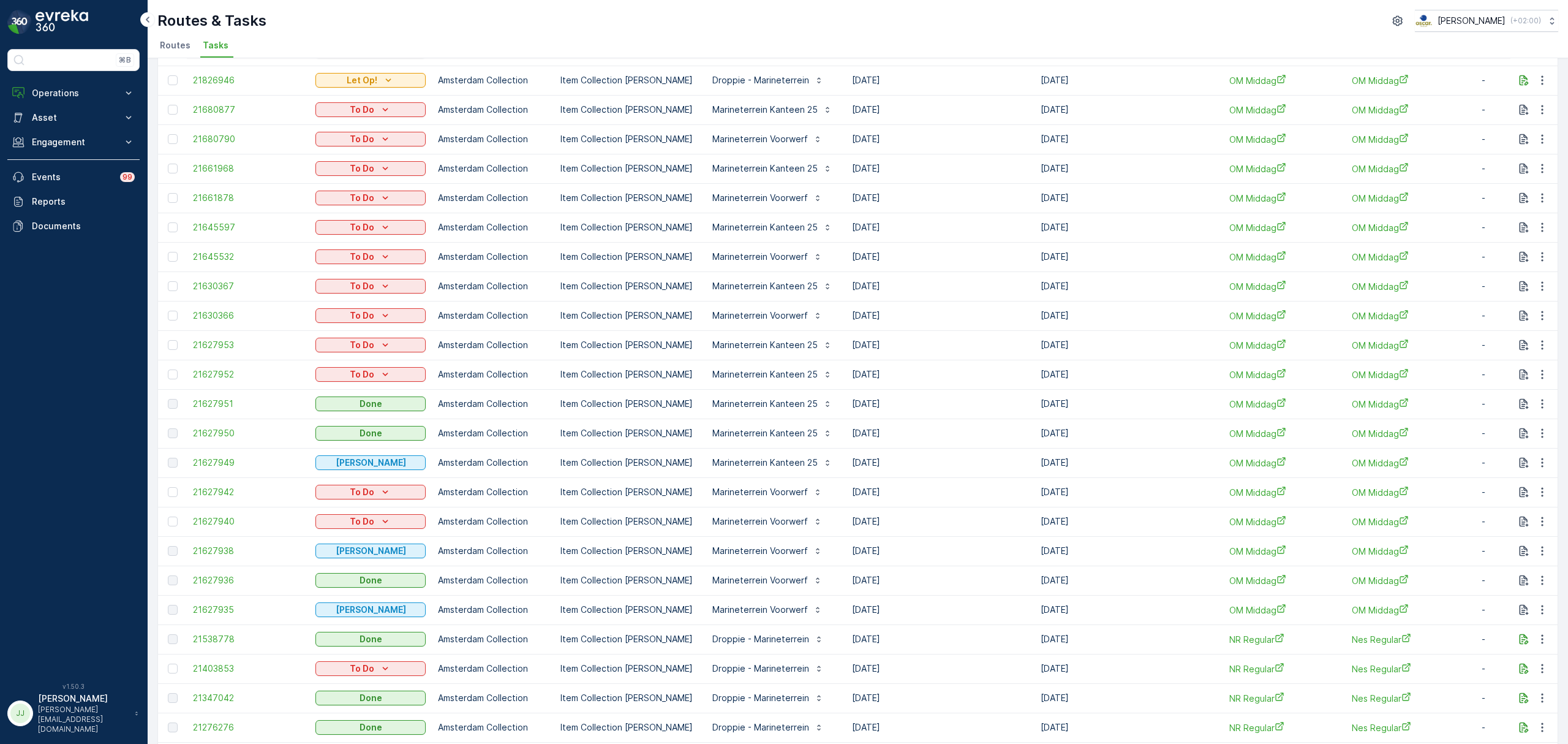
scroll to position [245, 0]
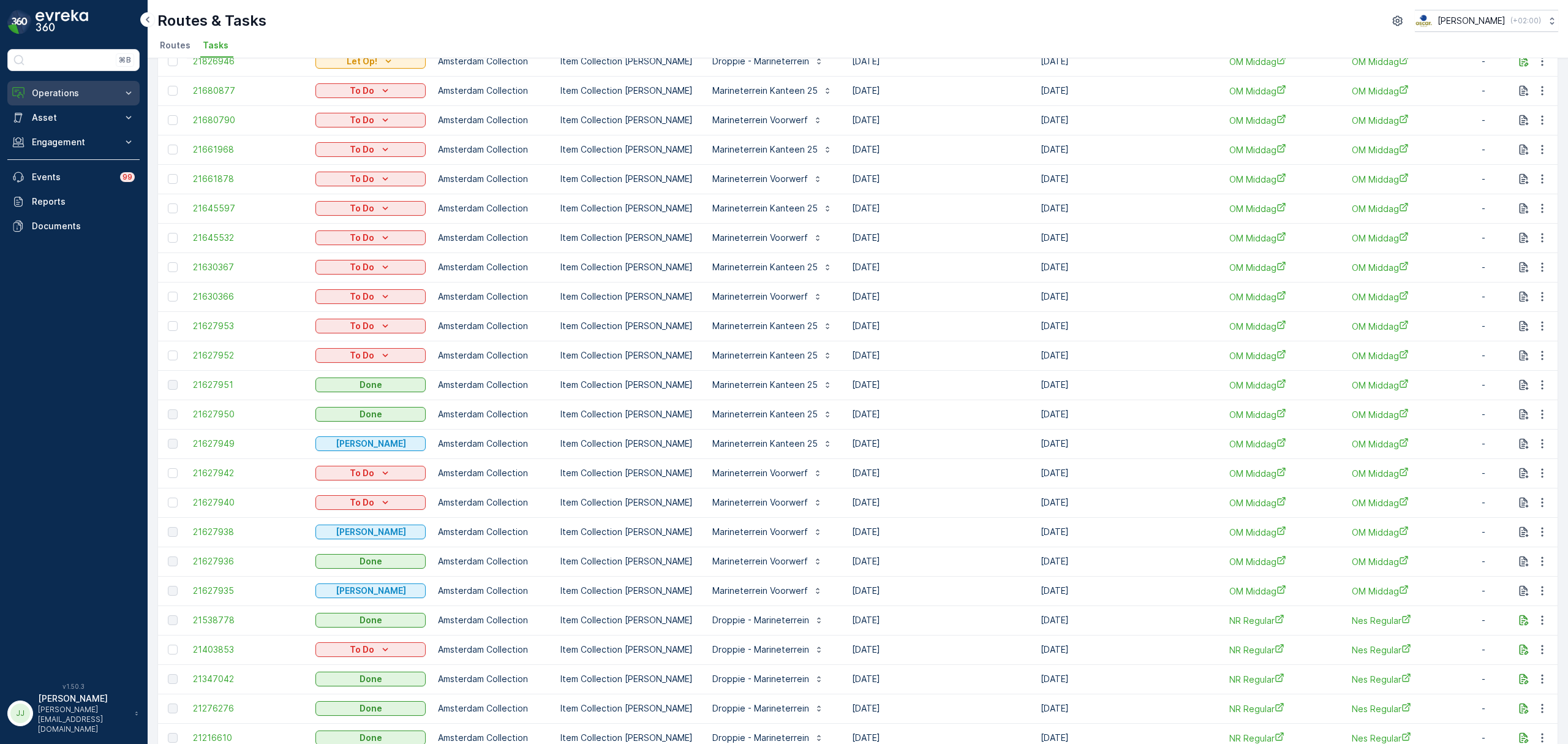
click at [72, 96] on p "Operations" at bounding box center [73, 93] width 83 height 12
click at [64, 165] on link "Cockpit" at bounding box center [83, 165] width 114 height 17
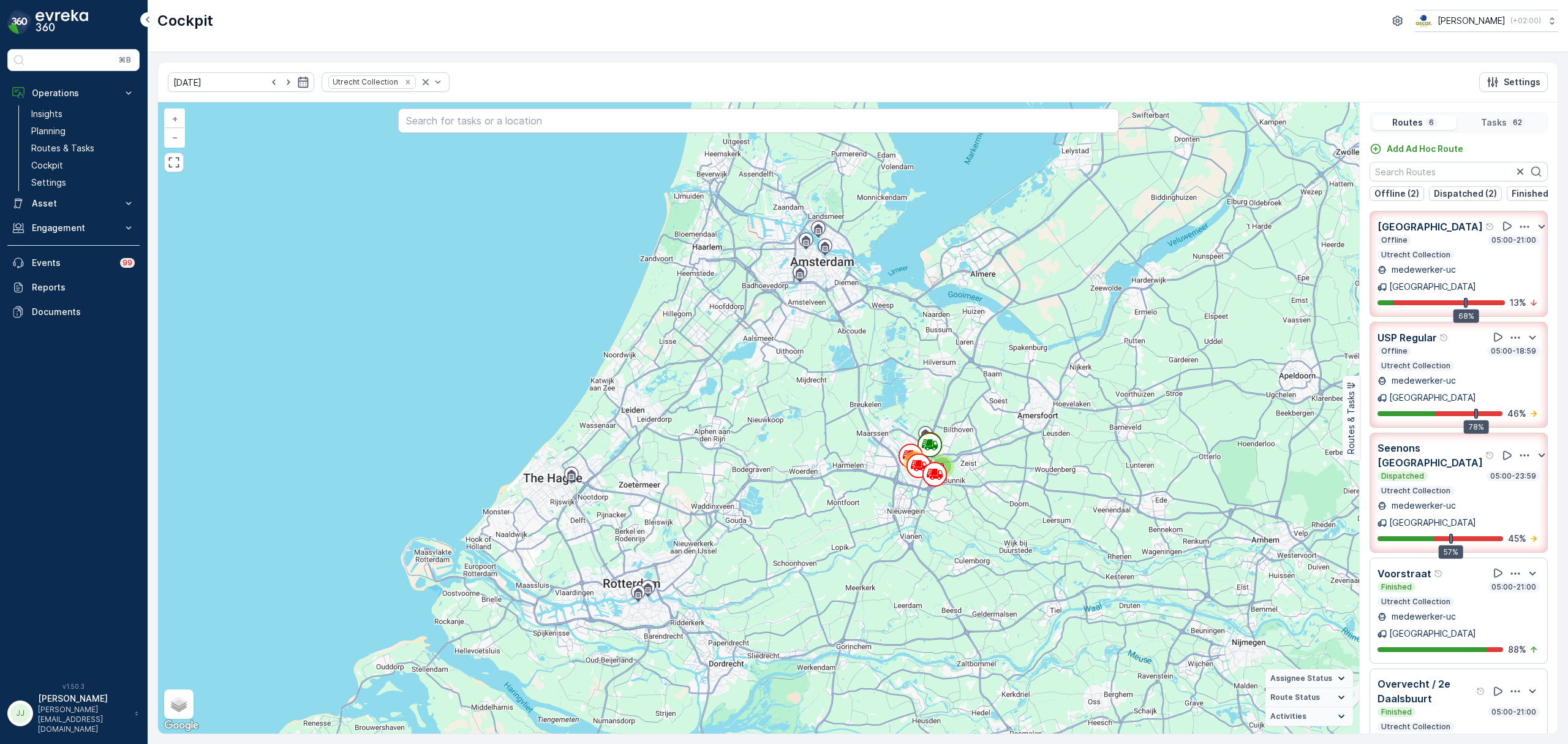
scroll to position [41, 0]
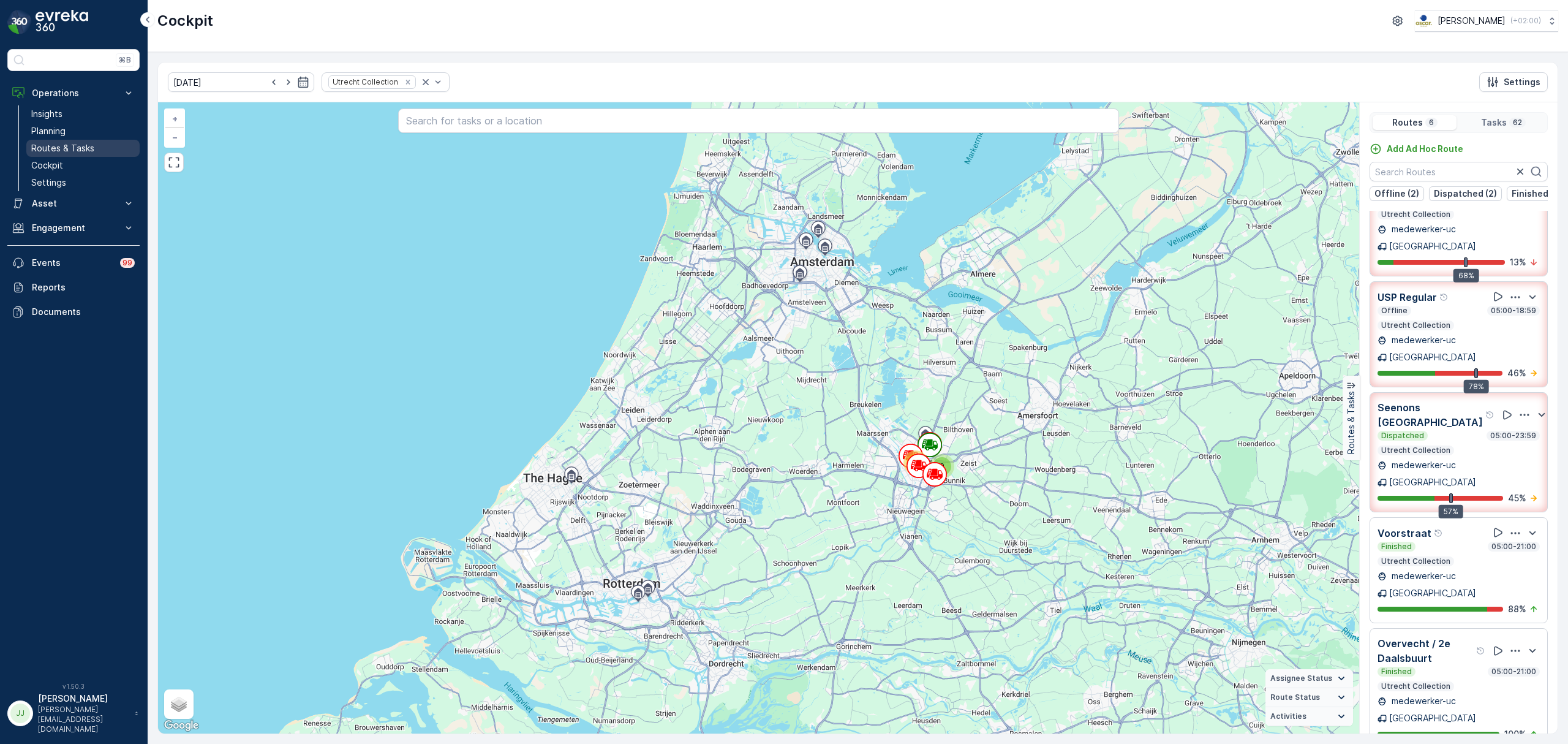
click at [77, 145] on p "Routes & Tasks" at bounding box center [63, 148] width 63 height 12
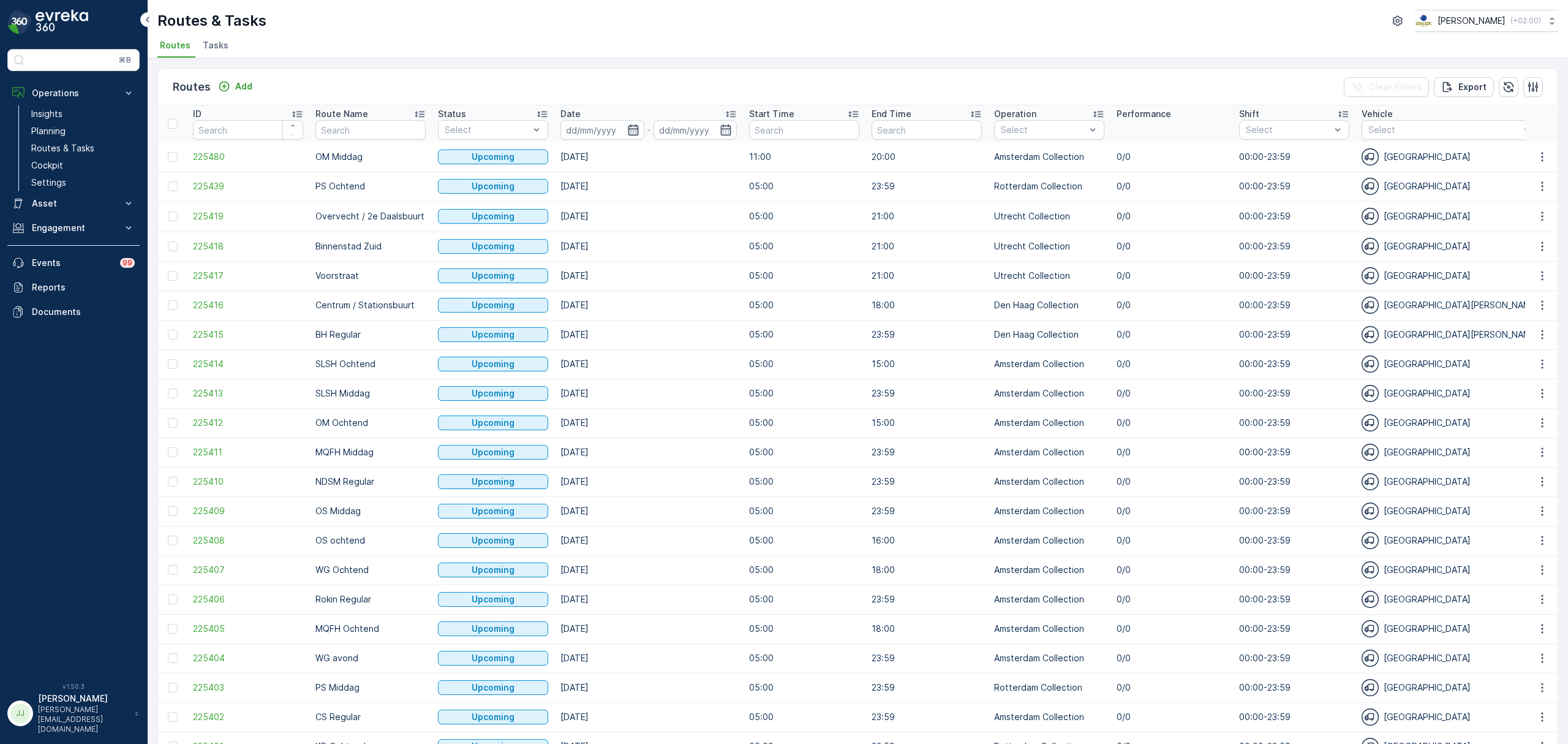
click at [635, 126] on icon "button" at bounding box center [633, 130] width 10 height 11
click at [730, 253] on div "17" at bounding box center [735, 255] width 19 height 19
type input "[DATE]"
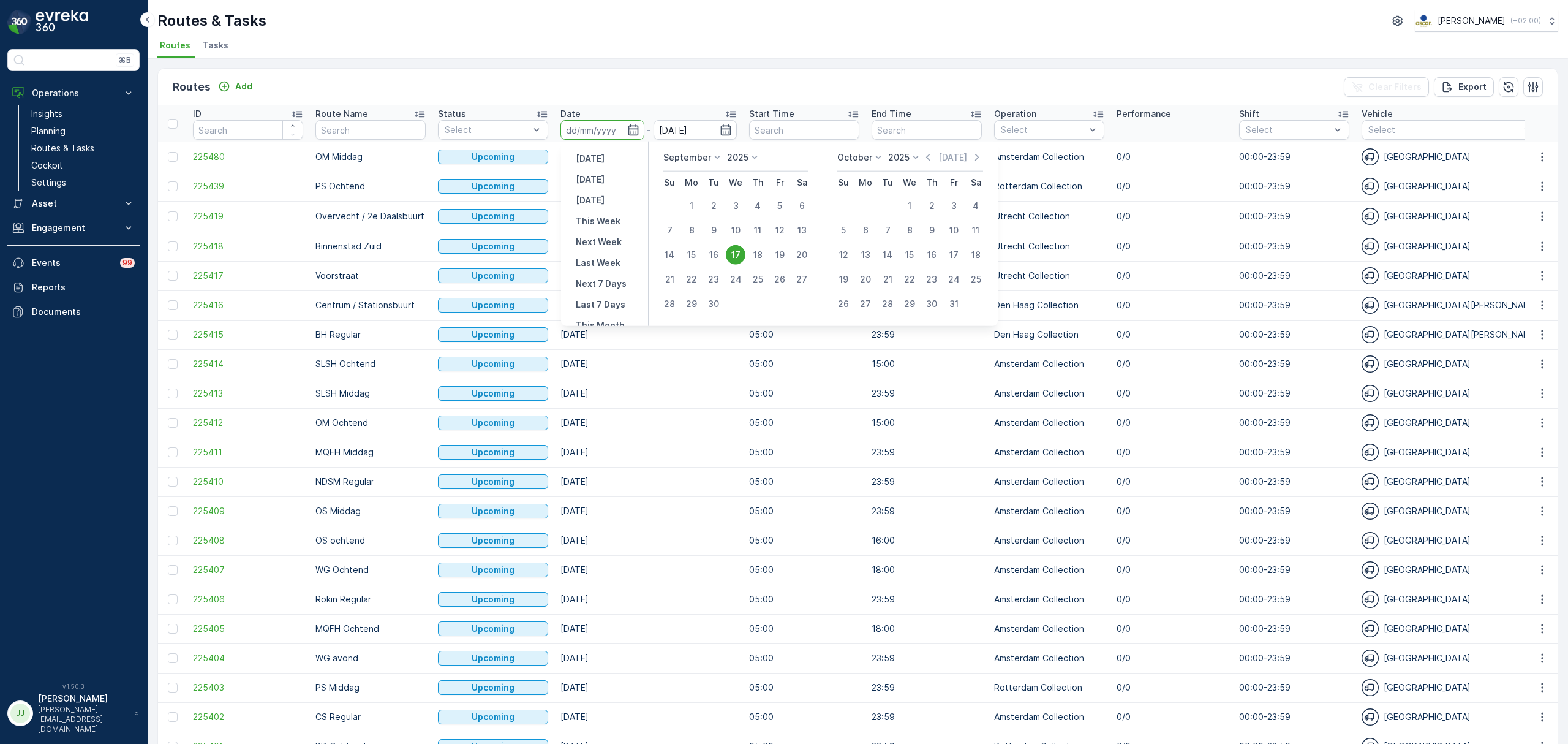
click at [730, 253] on div "17" at bounding box center [735, 255] width 19 height 19
type input "[DATE]"
click at [730, 253] on div "17" at bounding box center [735, 255] width 19 height 19
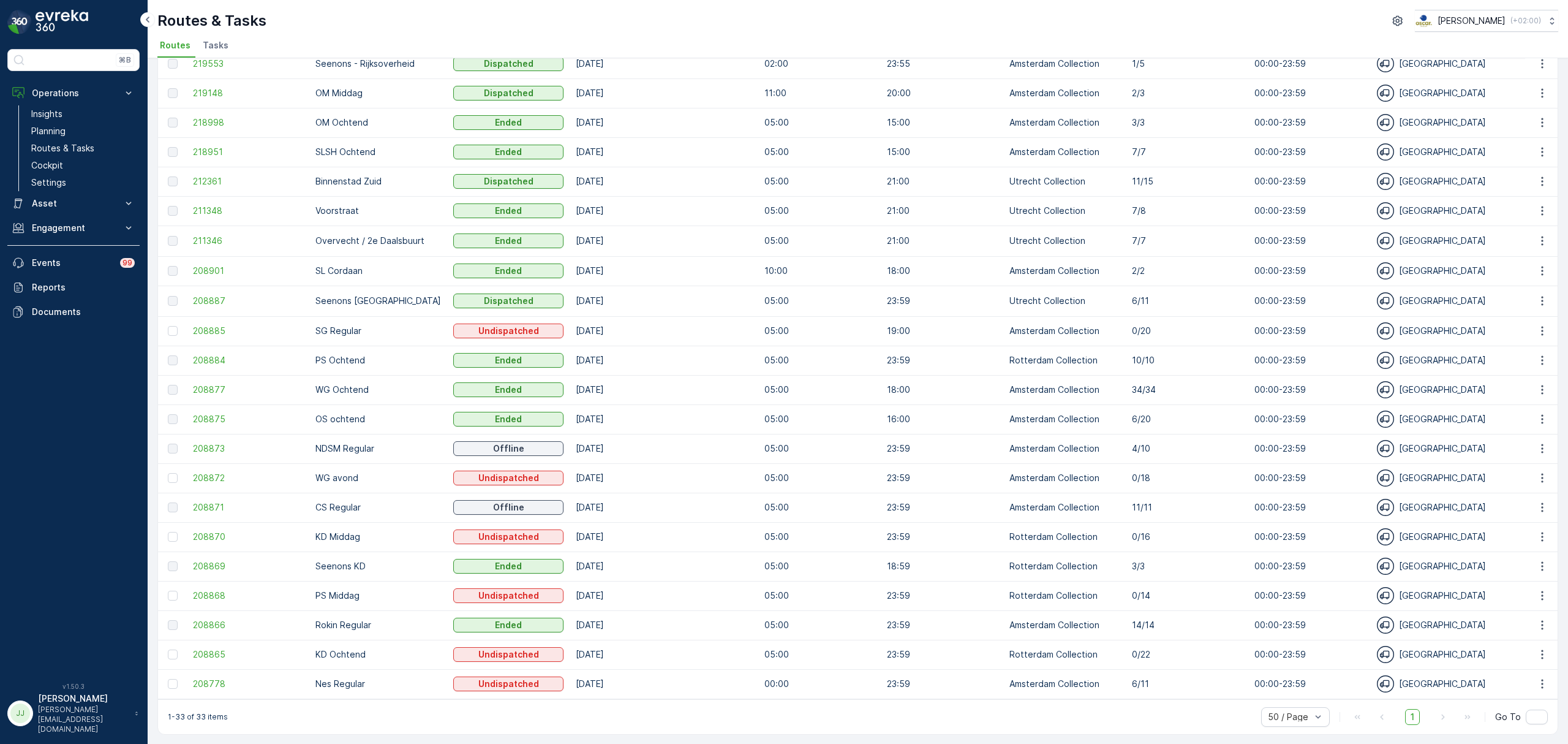
scroll to position [422, 0]
